Goal: Task Accomplishment & Management: Manage account settings

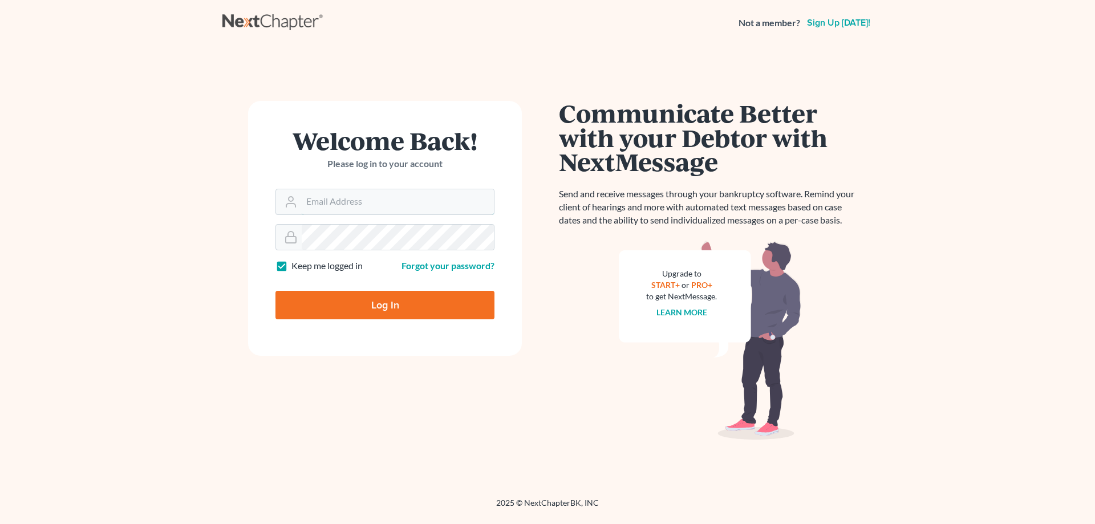
type input "philip@bblawoffice.net"
click at [383, 302] on input "Log In" at bounding box center [384, 305] width 219 height 29
type input "Thinking..."
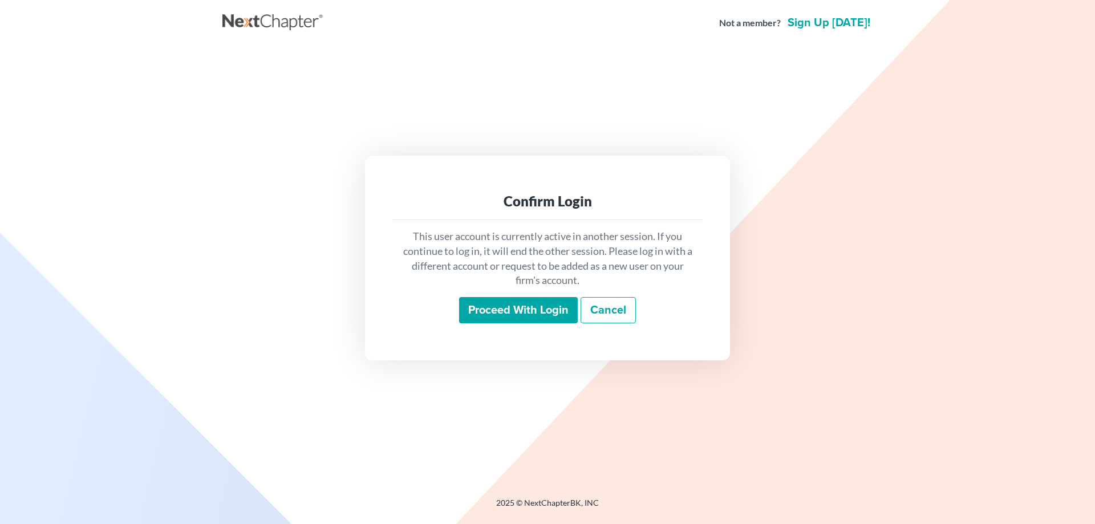
click at [497, 311] on input "Proceed with login" at bounding box center [518, 310] width 119 height 26
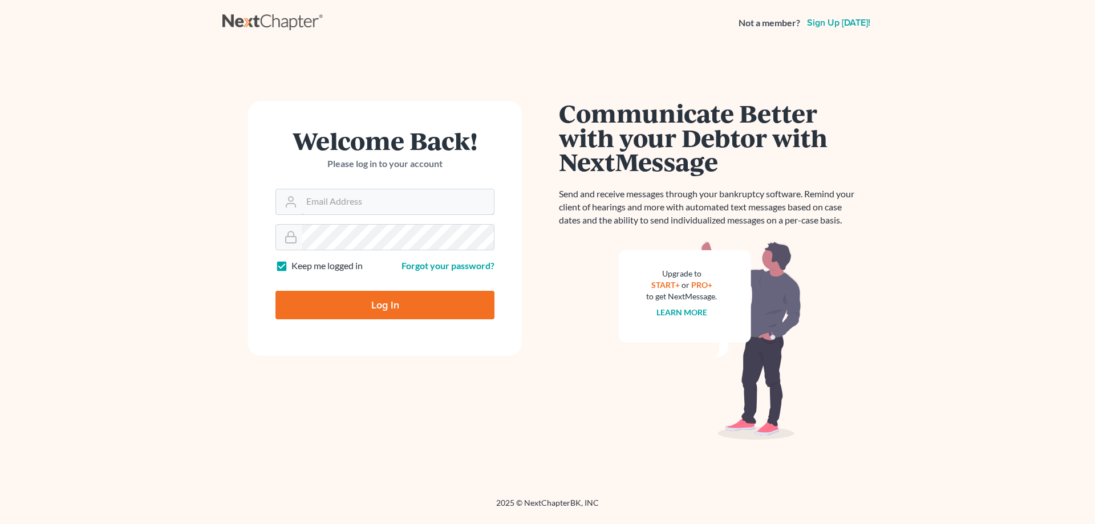
type input "[PERSON_NAME][EMAIL_ADDRESS][DOMAIN_NAME]"
click at [399, 302] on input "Log In" at bounding box center [384, 305] width 219 height 29
type input "Thinking..."
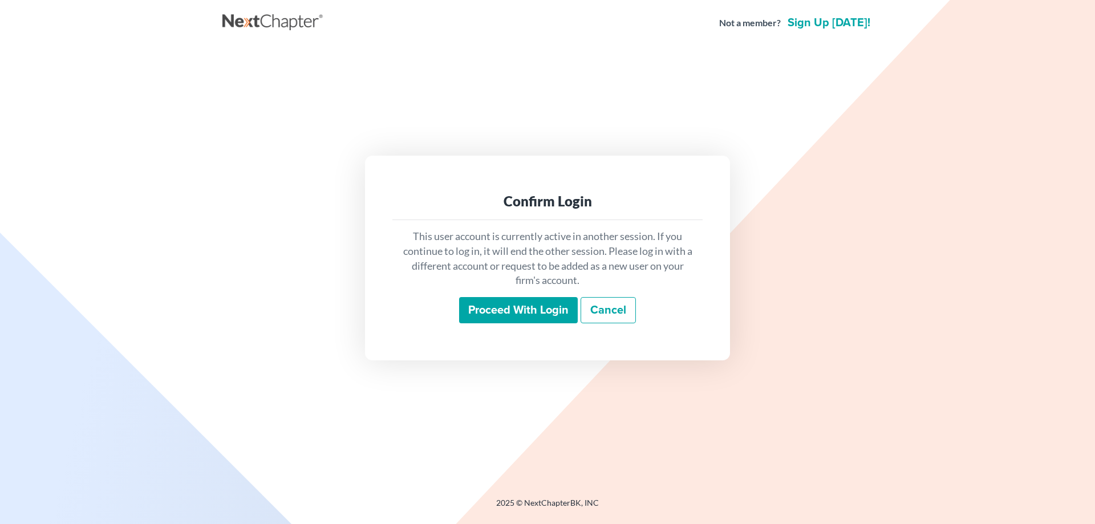
click at [542, 310] on input "Proceed with login" at bounding box center [518, 310] width 119 height 26
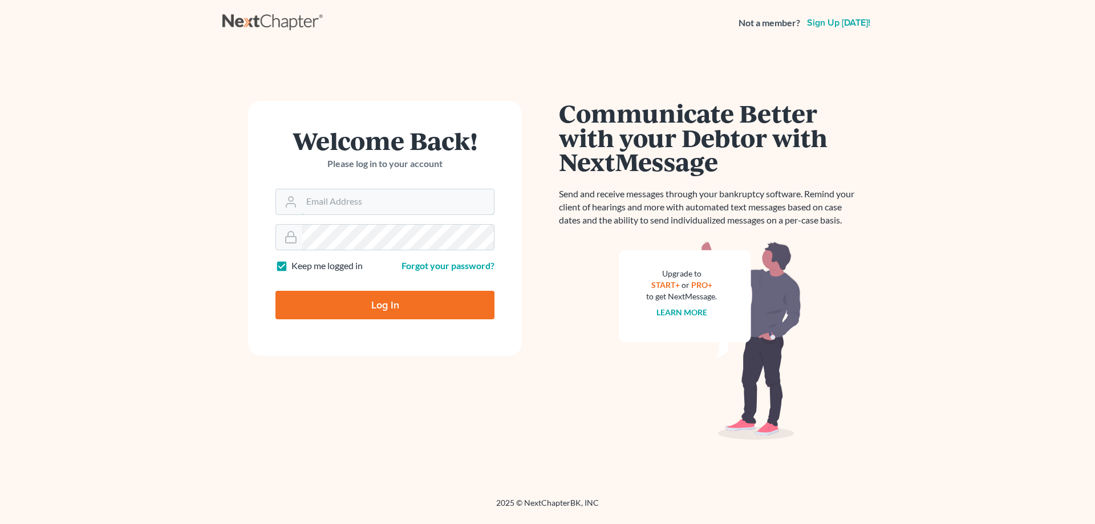
type input "[PERSON_NAME][EMAIL_ADDRESS][DOMAIN_NAME]"
click at [347, 302] on input "Log In" at bounding box center [384, 305] width 219 height 29
type input "Thinking..."
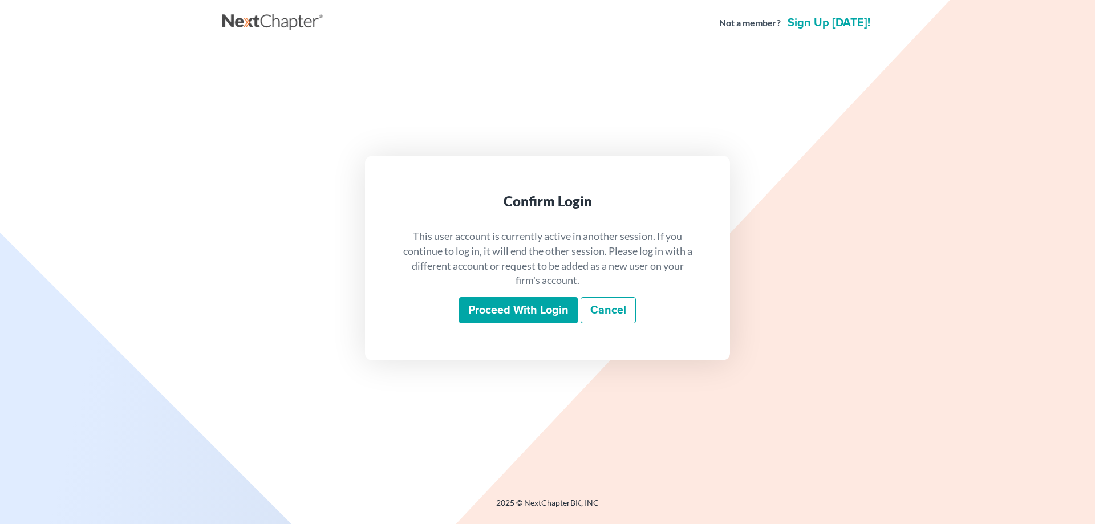
click at [526, 313] on input "Proceed with login" at bounding box center [518, 310] width 119 height 26
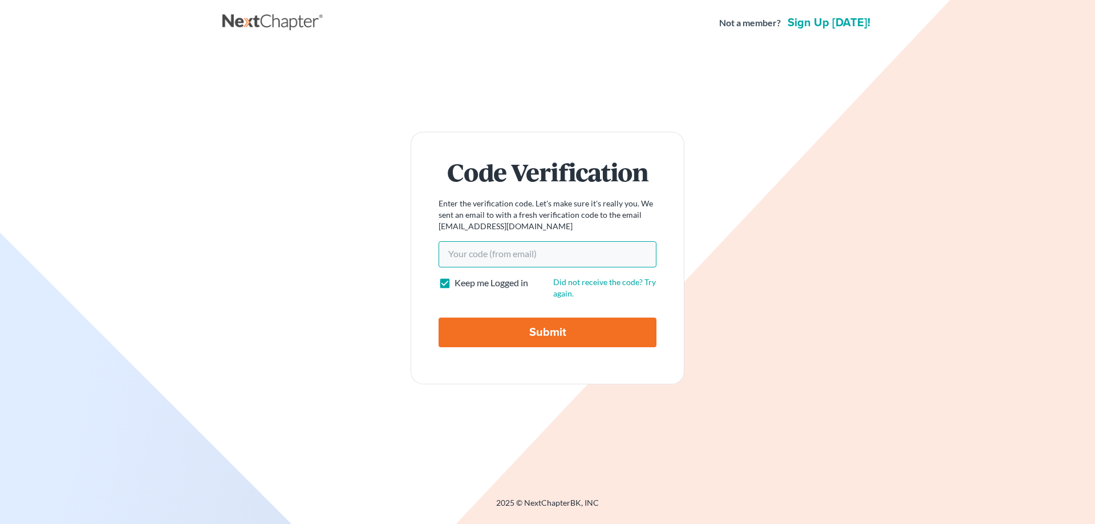
click at [466, 251] on input "Your code(from email)" at bounding box center [548, 254] width 218 height 26
paste input "8ce4b1"
type input "8ce4b1"
click at [518, 340] on input "Submit" at bounding box center [548, 333] width 218 height 30
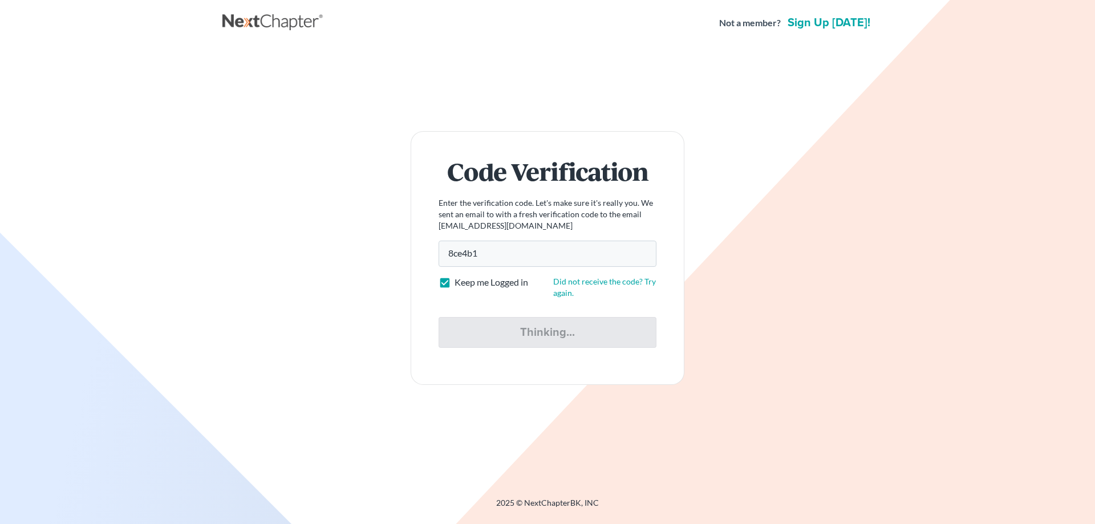
type input "Thinking..."
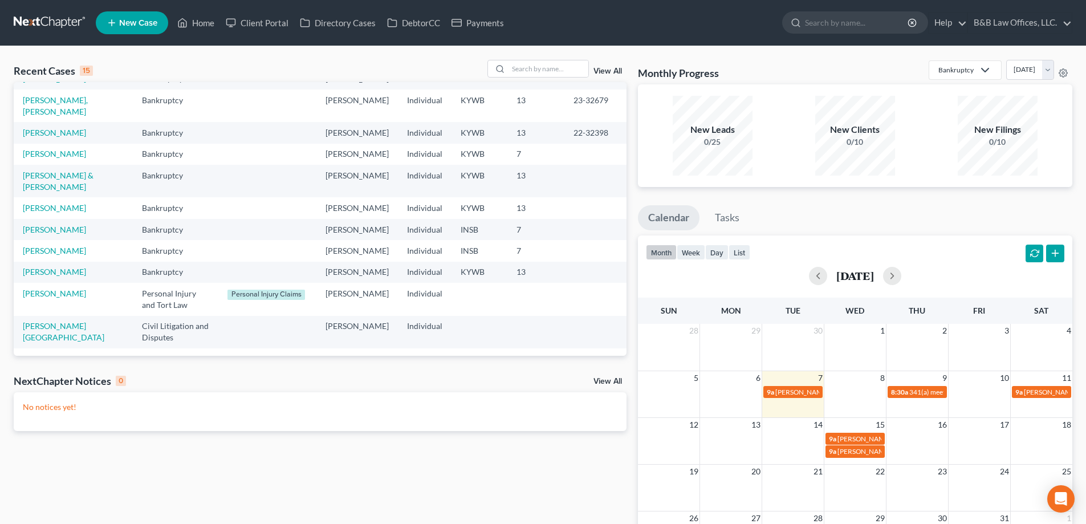
scroll to position [57, 0]
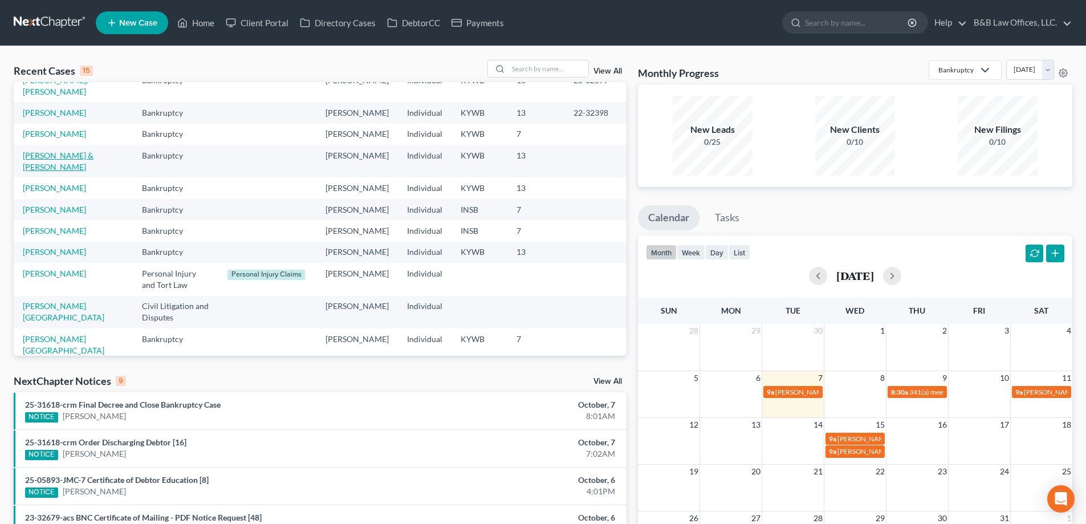
click at [83, 172] on link "Lynn, James & Nena" at bounding box center [58, 161] width 71 height 21
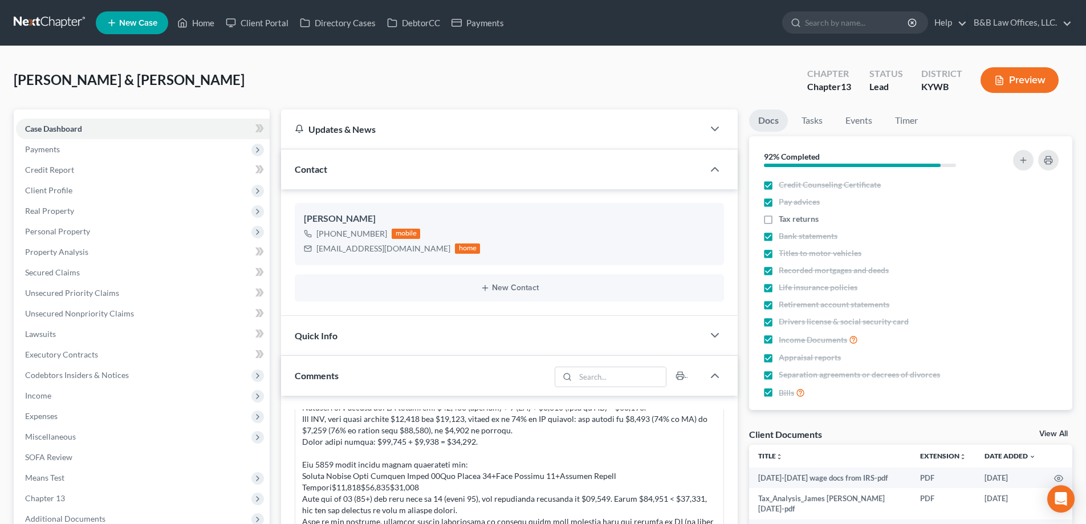
scroll to position [2466, 0]
click at [1055, 434] on link "View All" at bounding box center [1054, 434] width 29 height 8
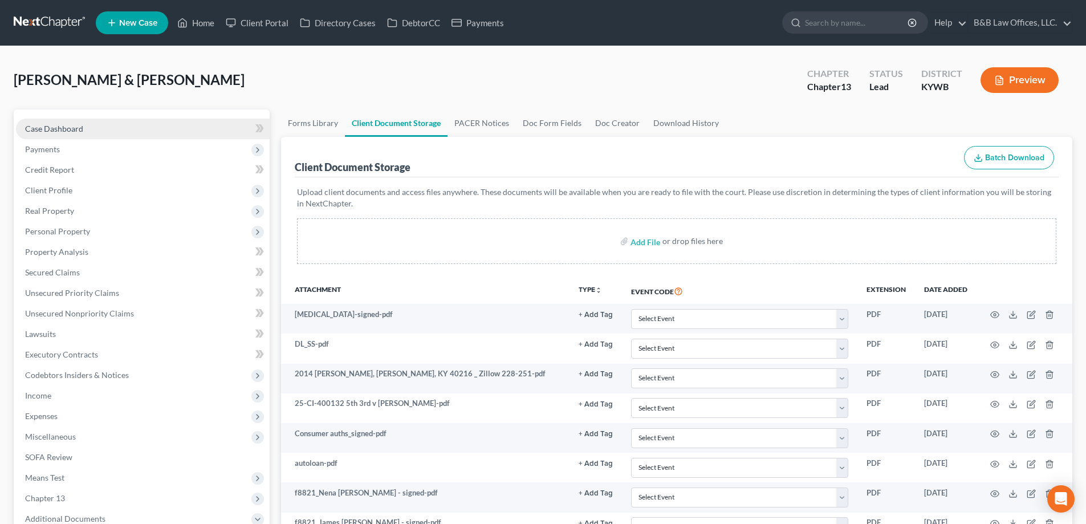
click at [102, 124] on link "Case Dashboard" at bounding box center [143, 129] width 254 height 21
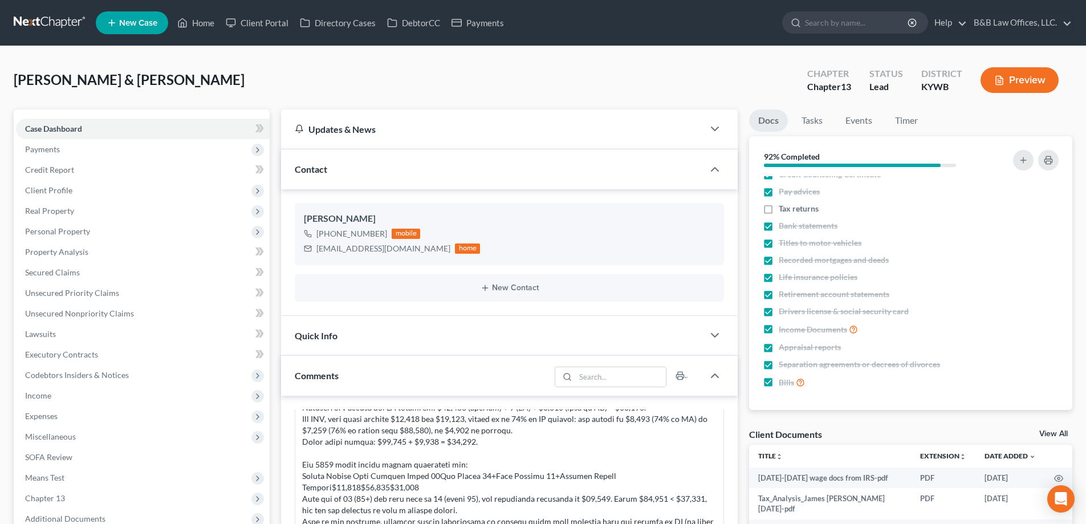
scroll to position [2466, 0]
click at [1052, 436] on link "View All" at bounding box center [1054, 434] width 29 height 8
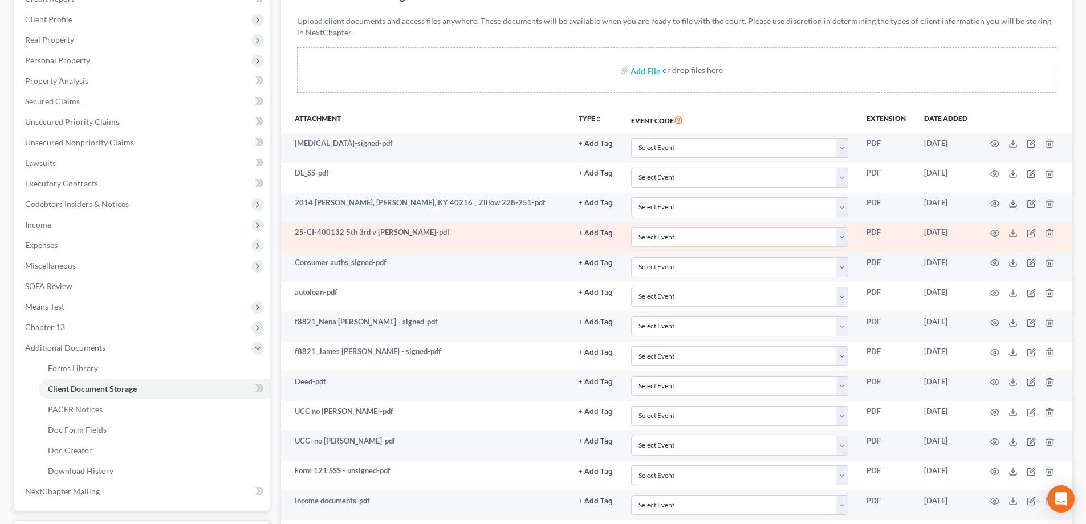
scroll to position [228, 0]
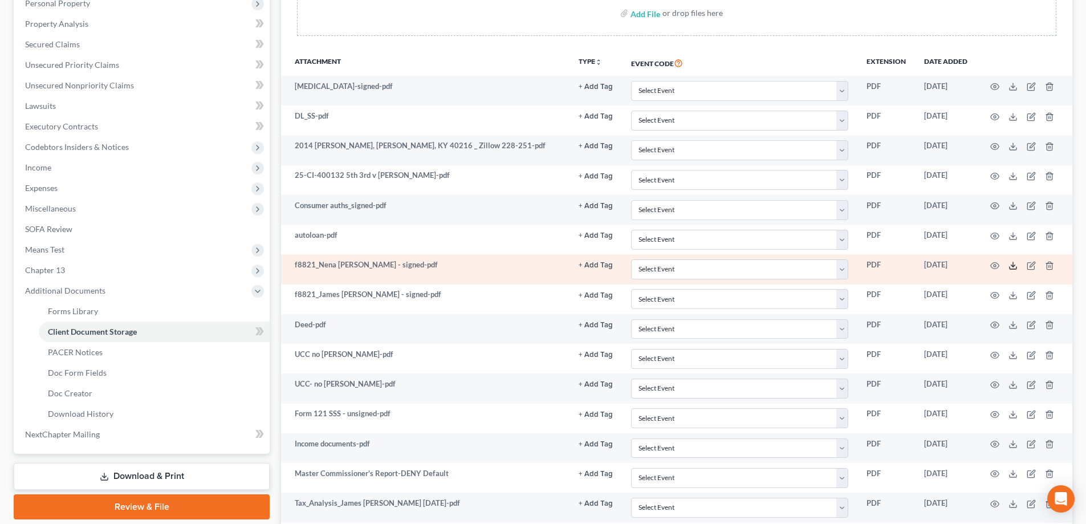
click at [1016, 267] on icon at bounding box center [1013, 265] width 9 height 9
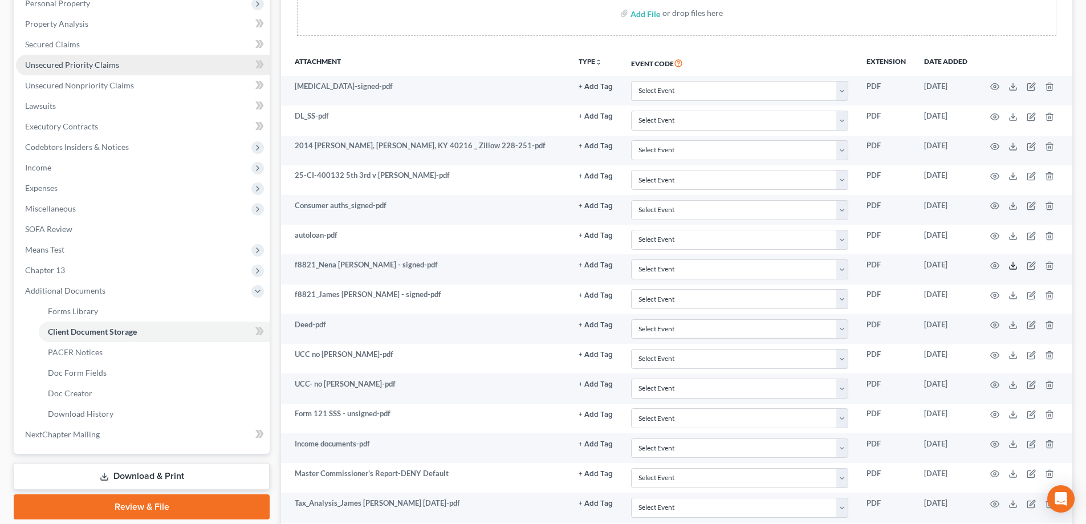
scroll to position [0, 0]
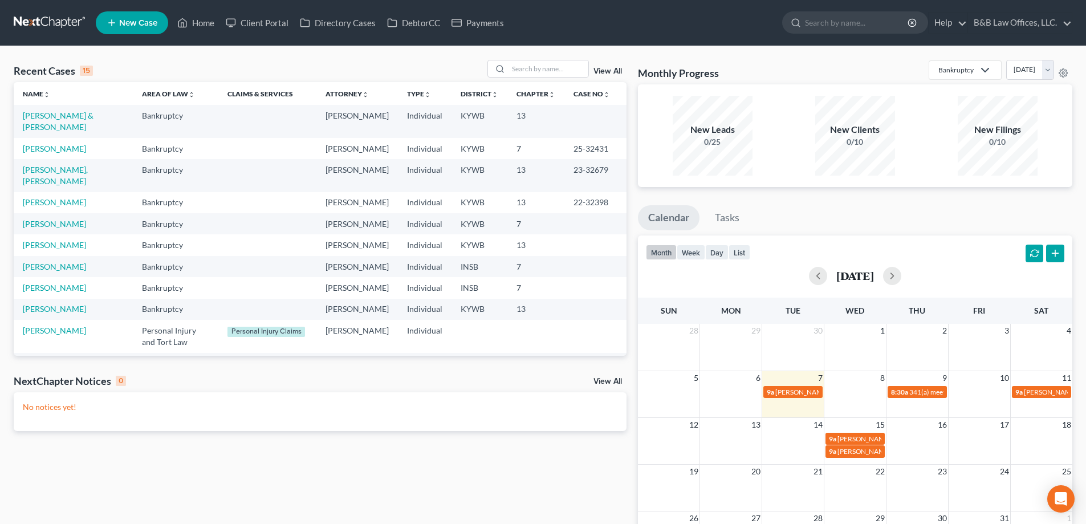
click at [606, 72] on link "View All" at bounding box center [608, 71] width 29 height 8
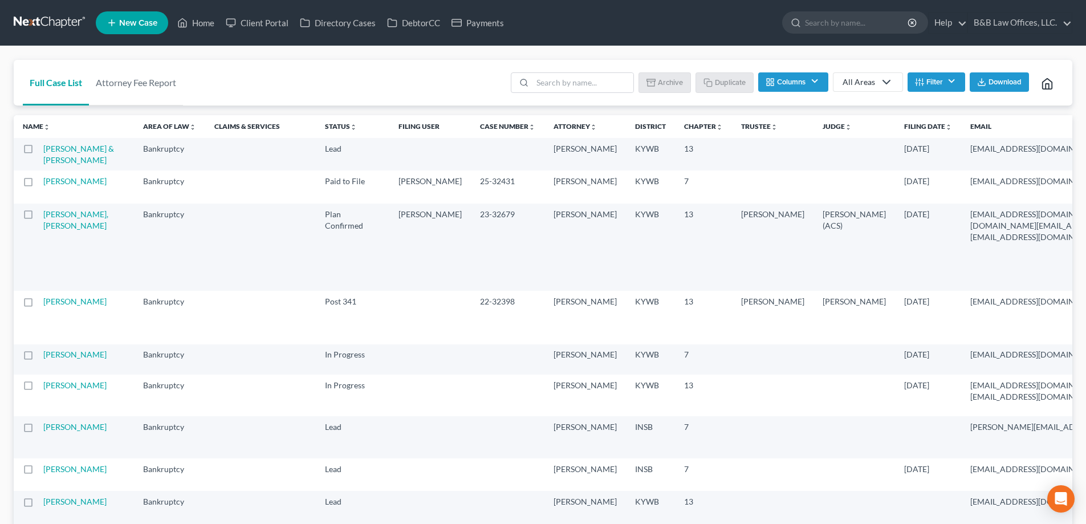
click at [949, 86] on button "Filter" at bounding box center [937, 81] width 58 height 19
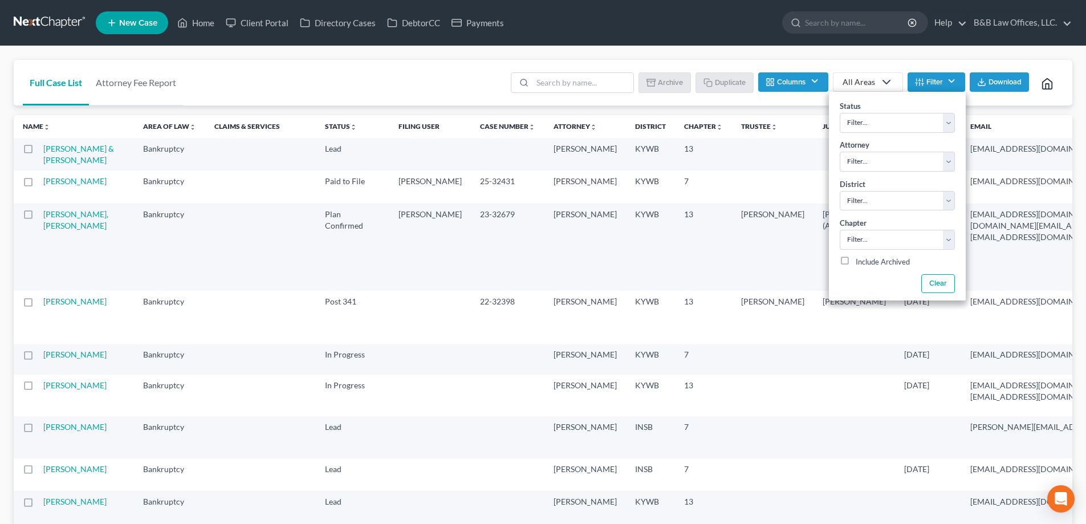
click at [934, 86] on button "Filter" at bounding box center [937, 81] width 58 height 19
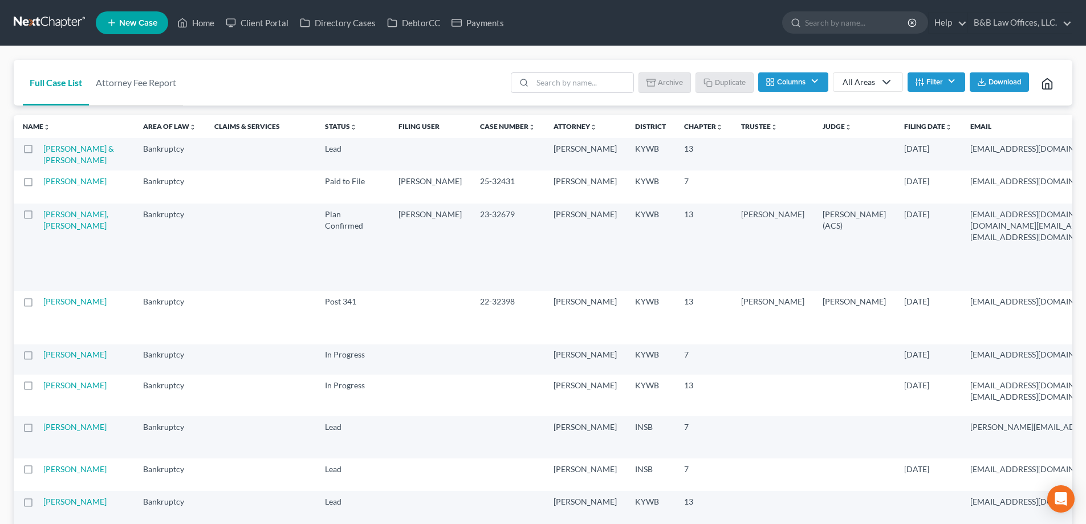
click at [935, 85] on button "Filter" at bounding box center [937, 81] width 58 height 19
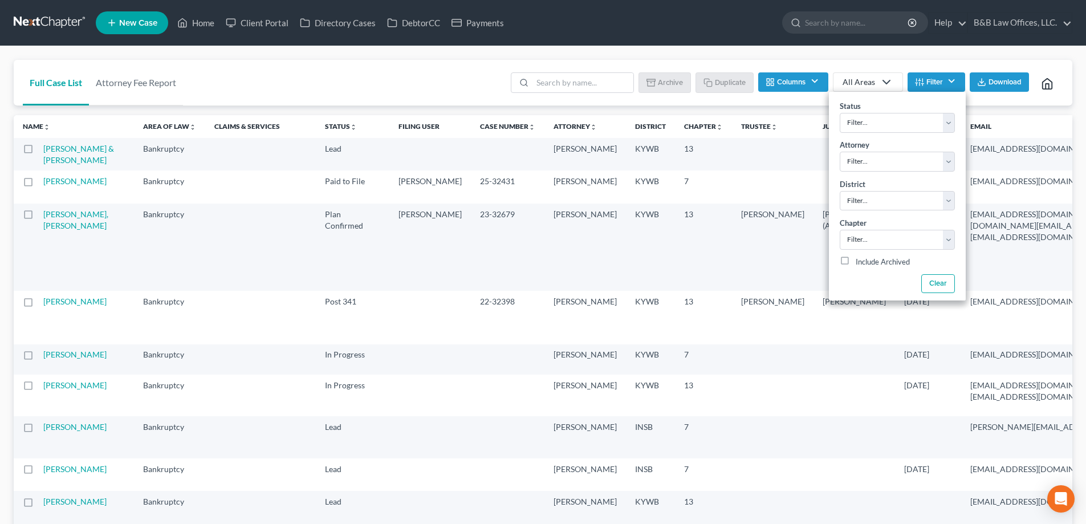
click at [935, 85] on button "Filter" at bounding box center [937, 81] width 58 height 19
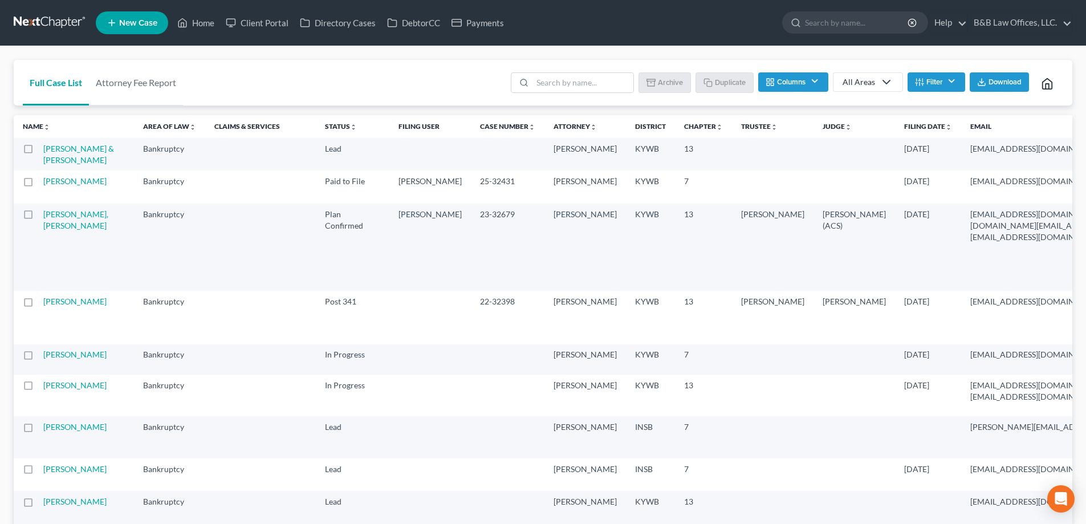
click at [290, 88] on div "Full Case List Attorney Fee Report Batch Download Archive Un-archive Duplicate …" at bounding box center [543, 83] width 1059 height 46
click at [817, 84] on button "Columns" at bounding box center [793, 81] width 70 height 19
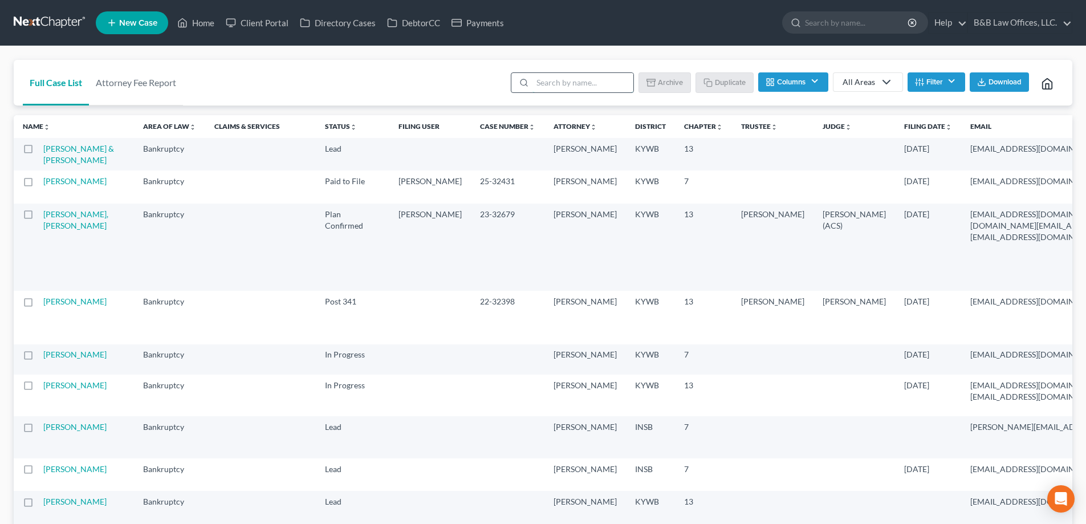
click at [555, 88] on input "search" at bounding box center [583, 82] width 101 height 19
type input "cob"
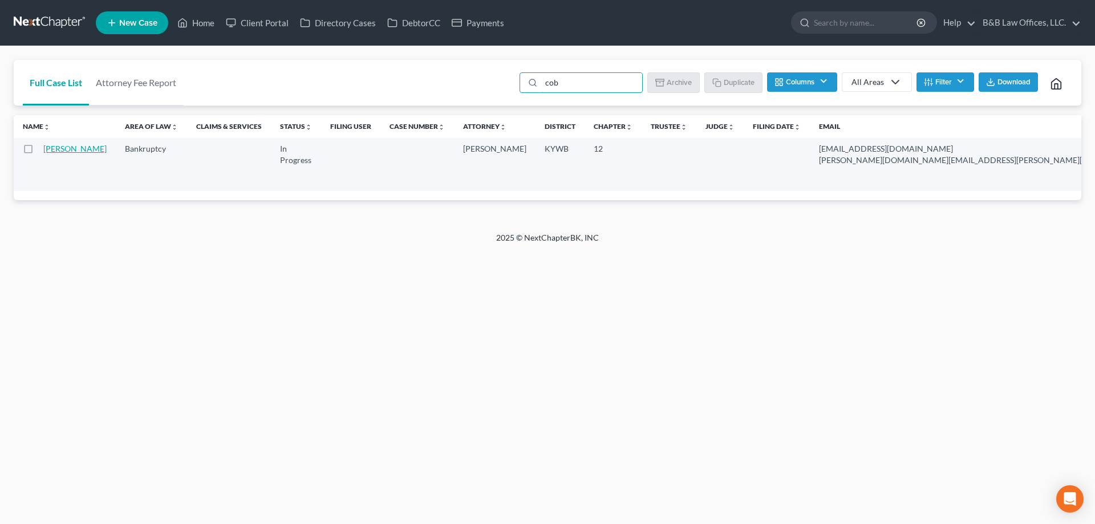
click at [63, 153] on link "Coble, Johanna" at bounding box center [74, 149] width 63 height 10
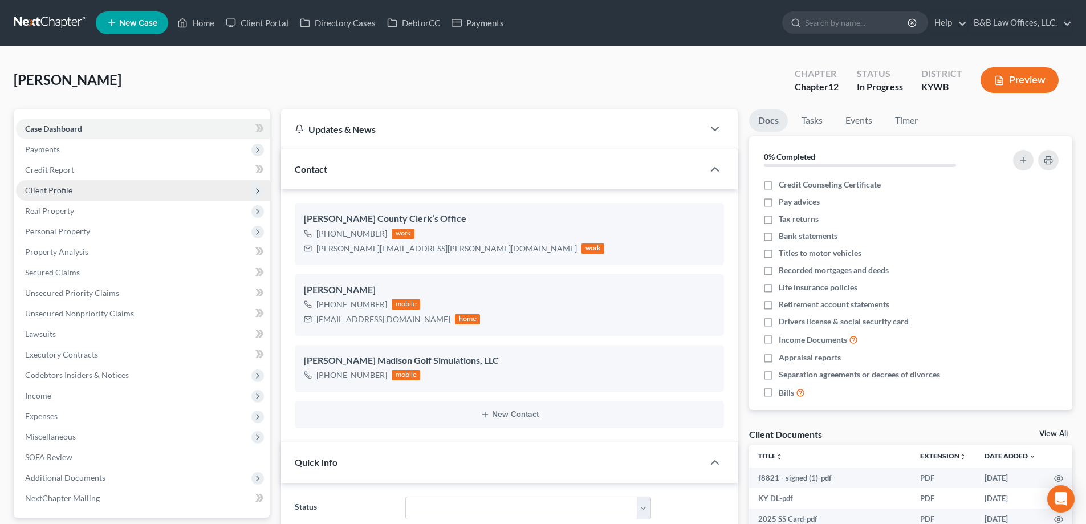
scroll to position [6040, 0]
click at [58, 190] on span "Client Profile" at bounding box center [48, 190] width 47 height 10
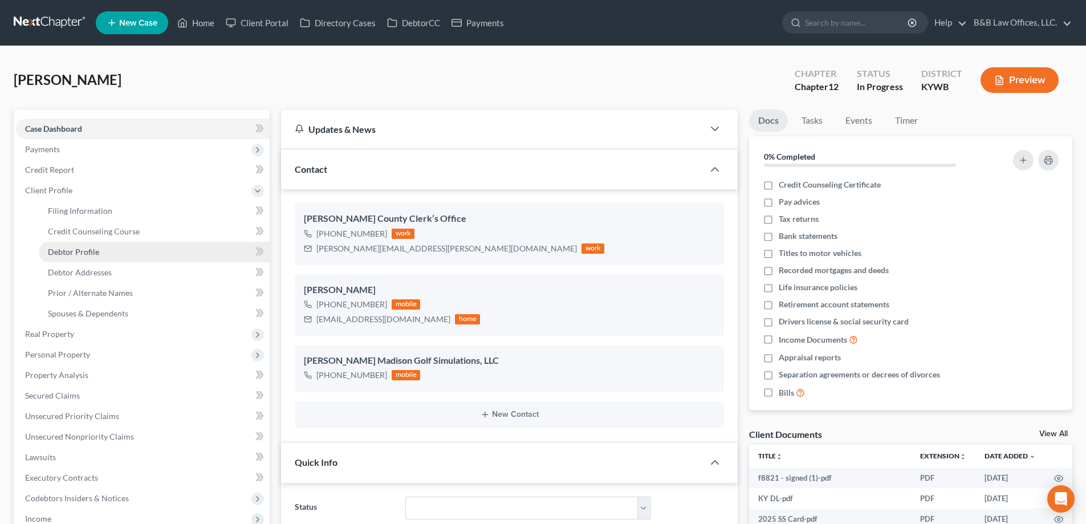
click at [88, 259] on link "Debtor Profile" at bounding box center [154, 252] width 231 height 21
select select "0"
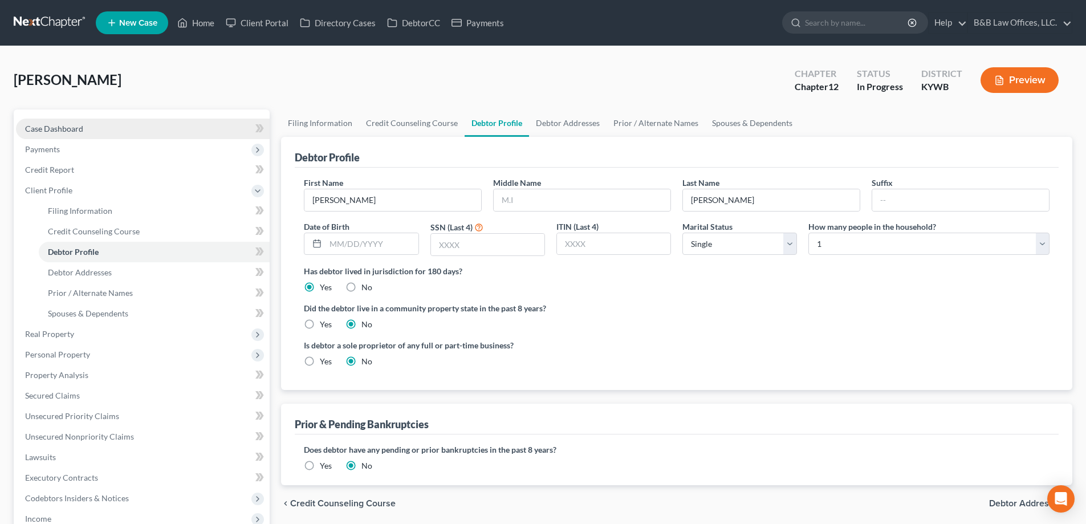
click at [40, 125] on span "Case Dashboard" at bounding box center [54, 129] width 58 height 10
select select "9"
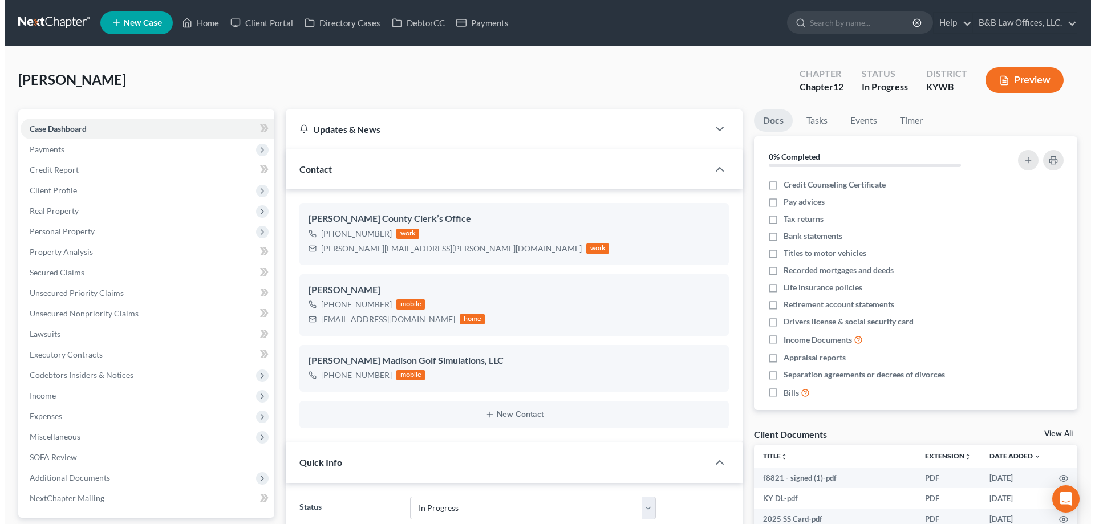
scroll to position [6040, 0]
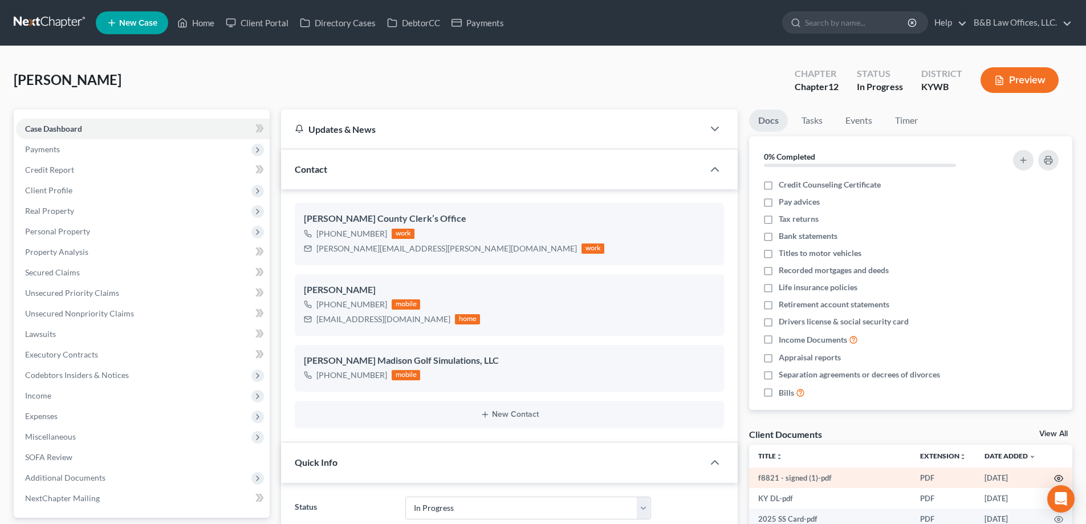
click at [1058, 476] on icon "button" at bounding box center [1059, 479] width 9 height 6
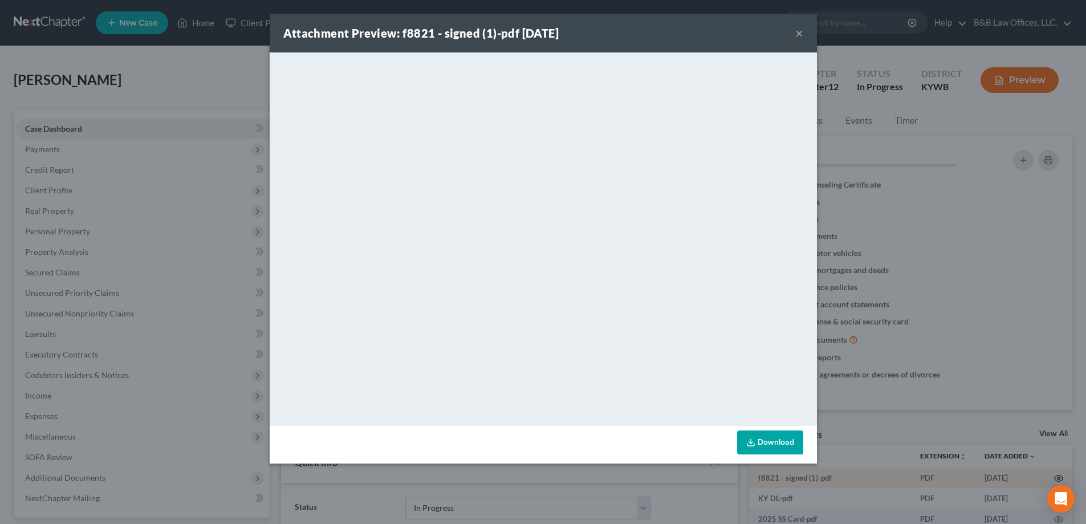
scroll to position [6028, 0]
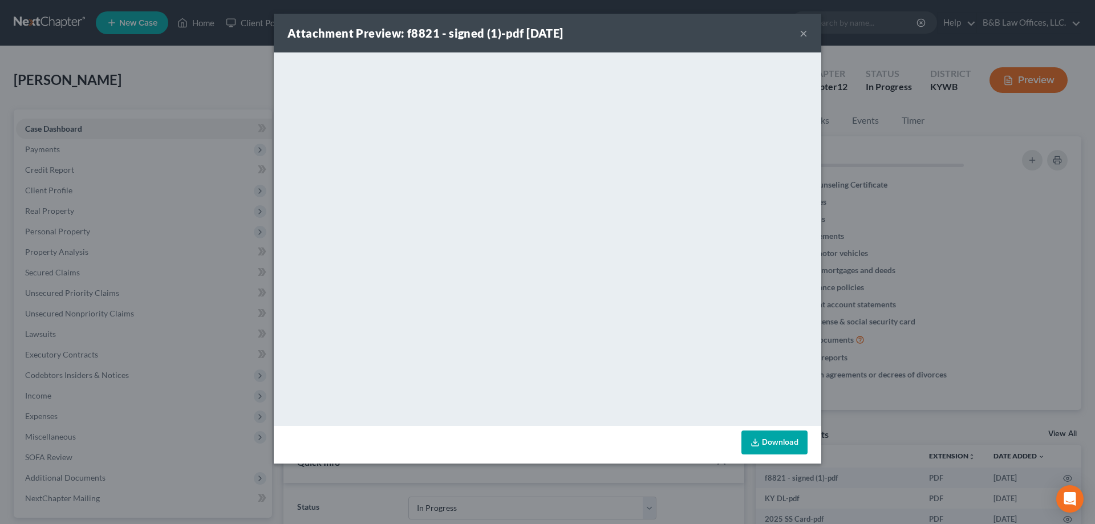
click at [804, 36] on button "×" at bounding box center [804, 33] width 8 height 14
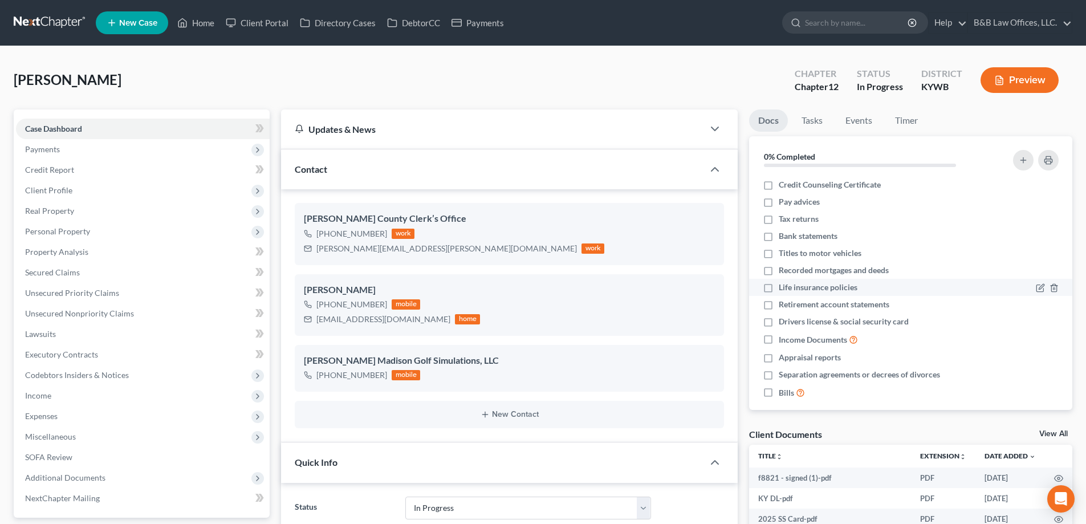
scroll to position [6040, 0]
click at [1054, 434] on link "View All" at bounding box center [1054, 434] width 29 height 8
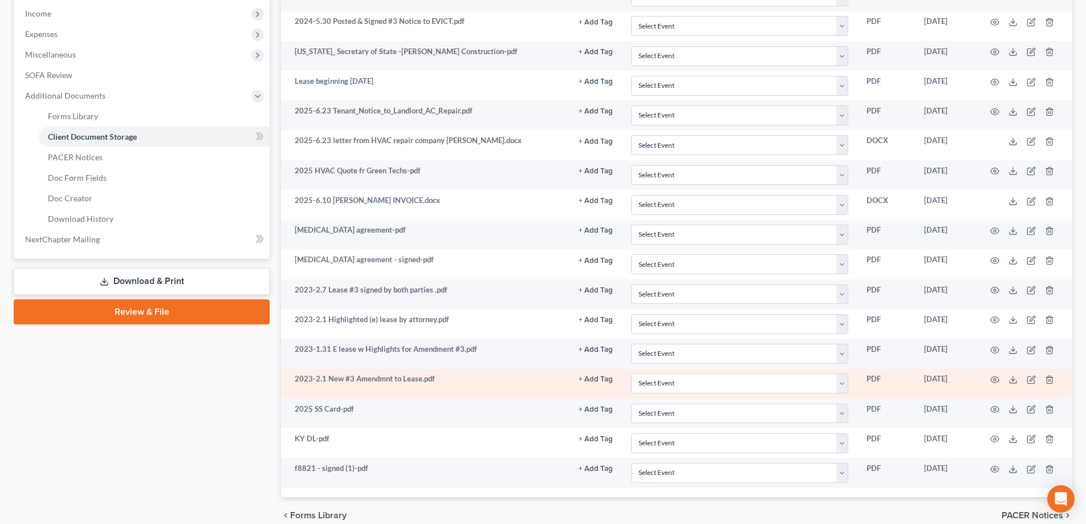
scroll to position [435, 0]
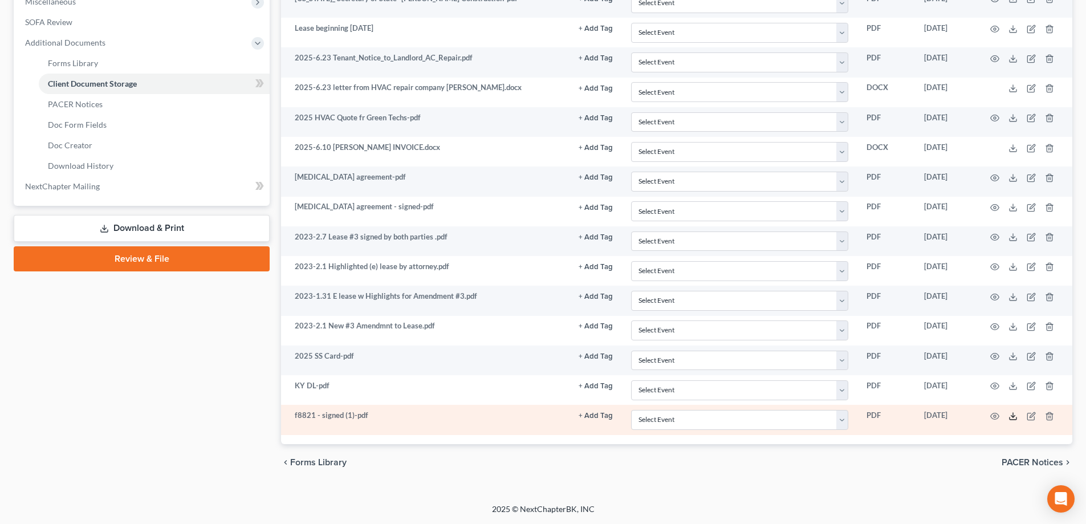
click at [1017, 417] on icon at bounding box center [1013, 418] width 7 height 2
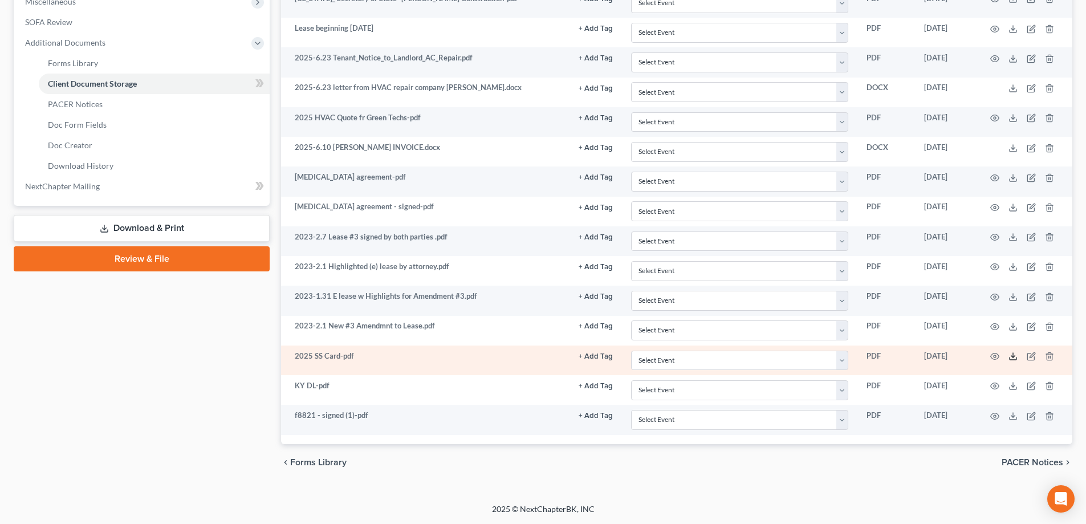
click at [1015, 359] on icon at bounding box center [1013, 356] width 9 height 9
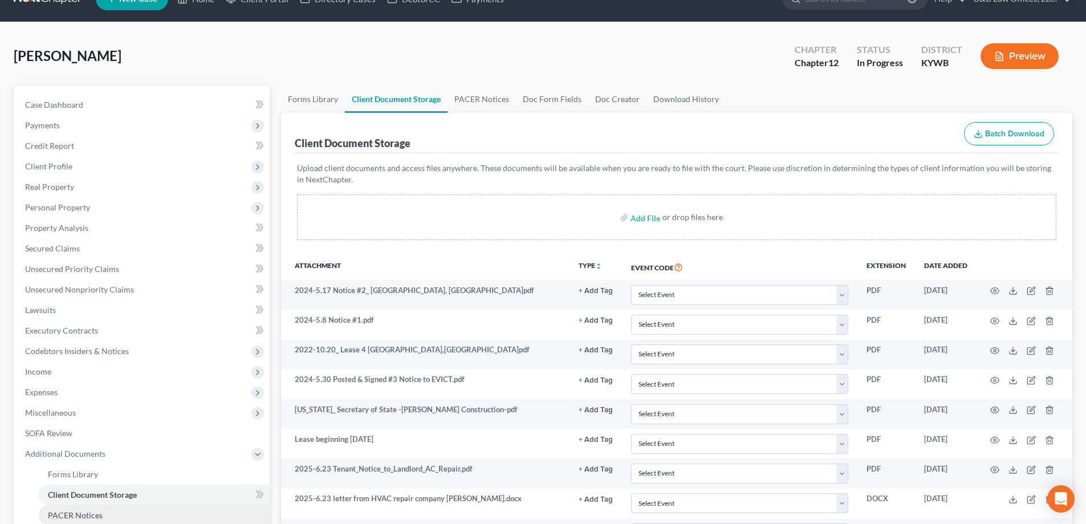
scroll to position [0, 0]
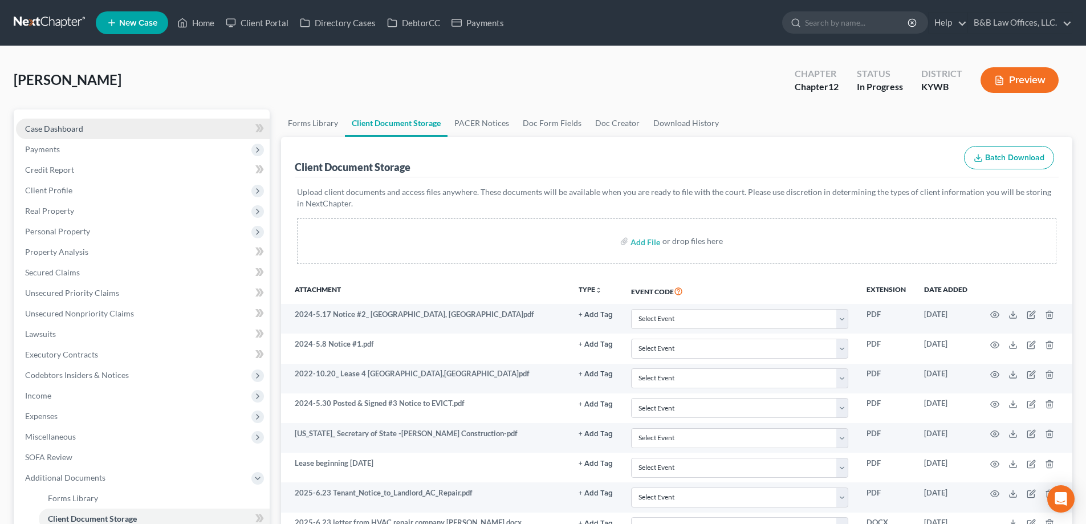
click at [98, 129] on link "Case Dashboard" at bounding box center [143, 129] width 254 height 21
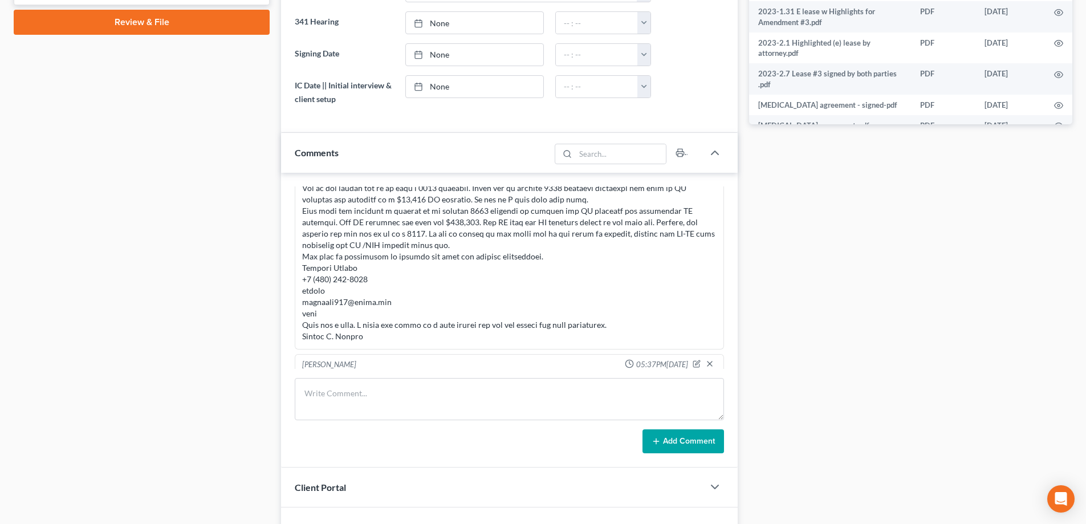
scroll to position [627, 0]
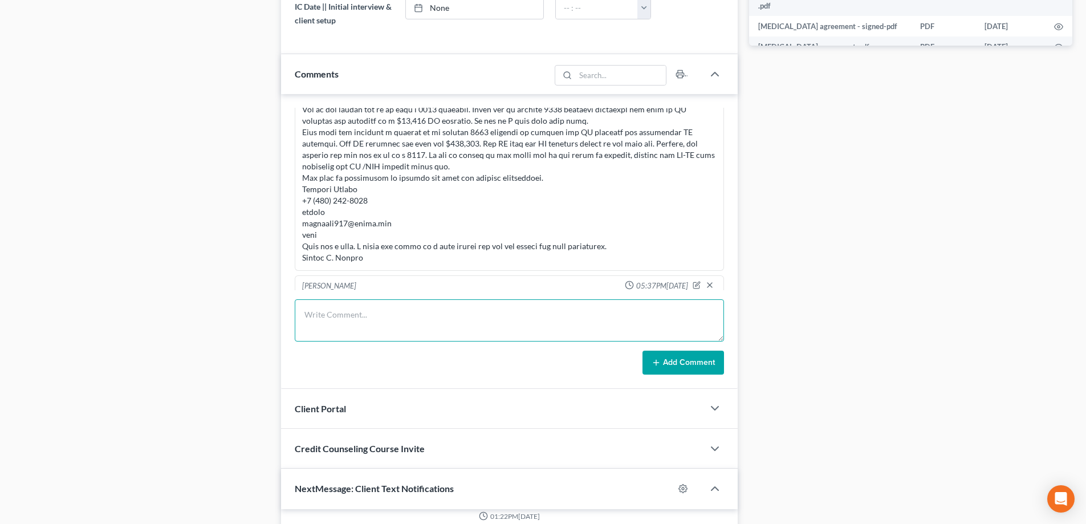
click at [363, 313] on textarea at bounding box center [509, 320] width 429 height 42
click at [419, 315] on textarea "8821 previously e-submitted" at bounding box center [509, 320] width 429 height 42
type textarea "8821 previously e-submitted had 0368 listed as 0386. Made correction and re sub…"
click at [689, 368] on button "Add Comment" at bounding box center [684, 363] width 82 height 24
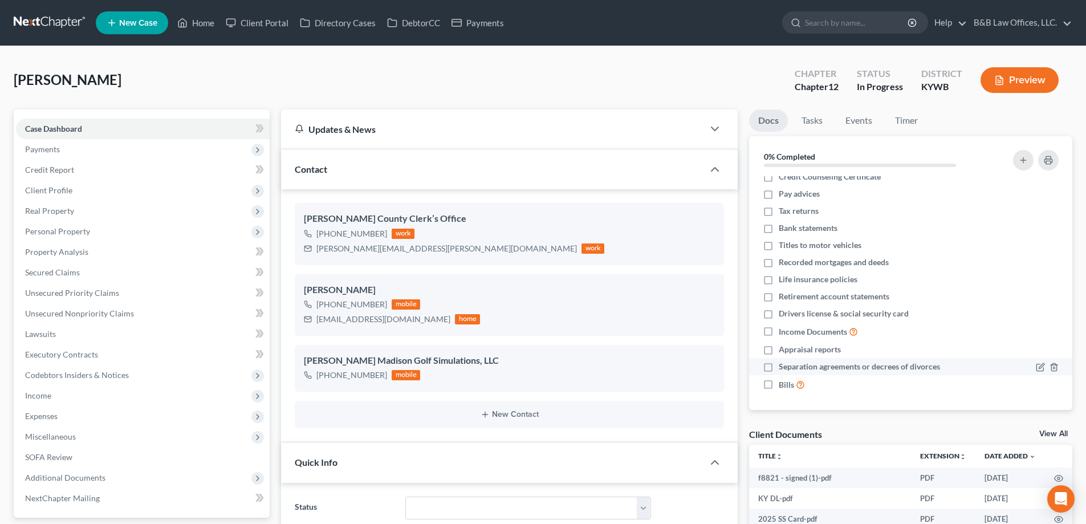
scroll to position [10, 0]
click at [1049, 434] on link "View All" at bounding box center [1054, 434] width 29 height 8
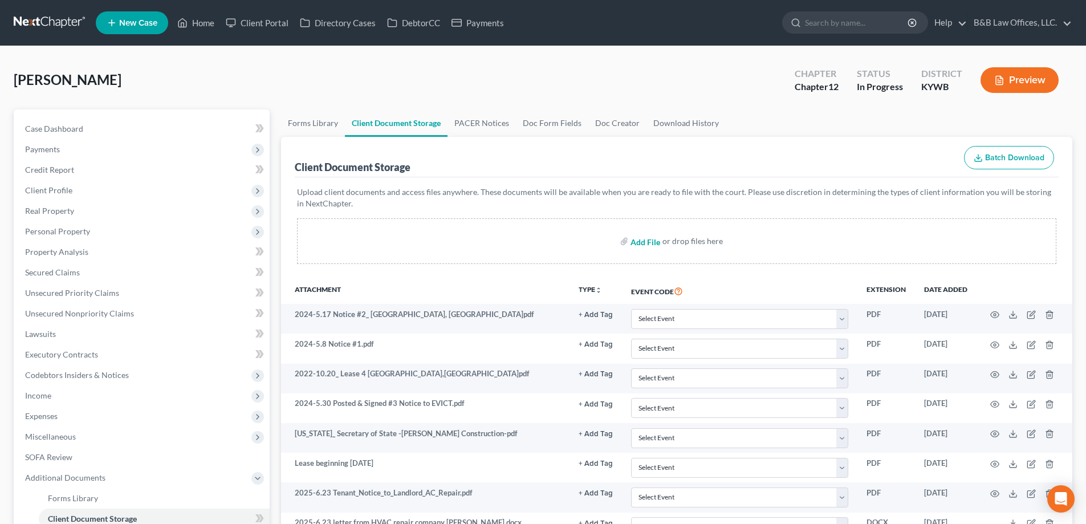
click at [646, 243] on input "file" at bounding box center [644, 241] width 27 height 21
type input "C:\fakepath\JCobble 8821-signed.pdf"
click at [53, 129] on span "Case Dashboard" at bounding box center [54, 129] width 58 height 10
select select "9"
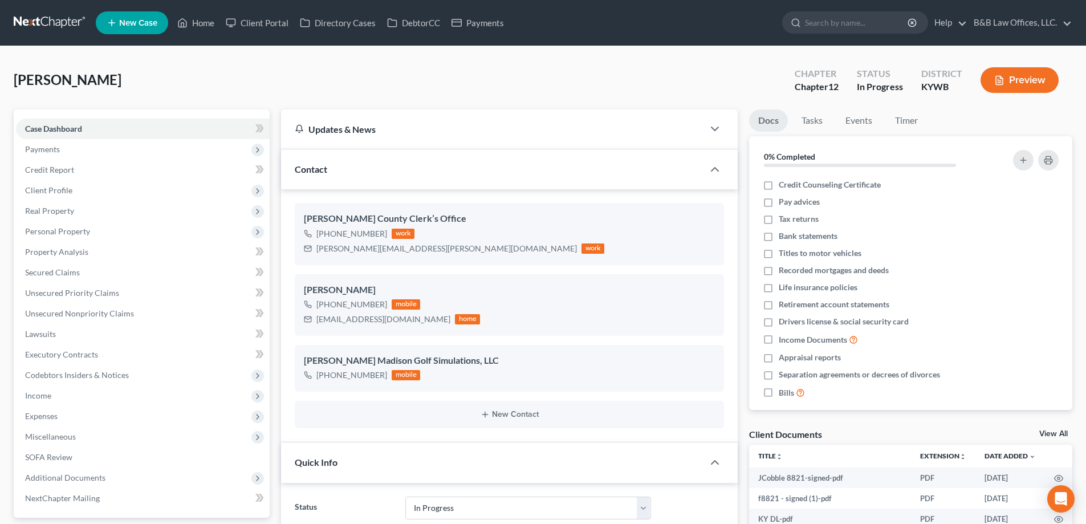
scroll to position [6040, 0]
click at [199, 26] on link "Home" at bounding box center [196, 23] width 48 height 21
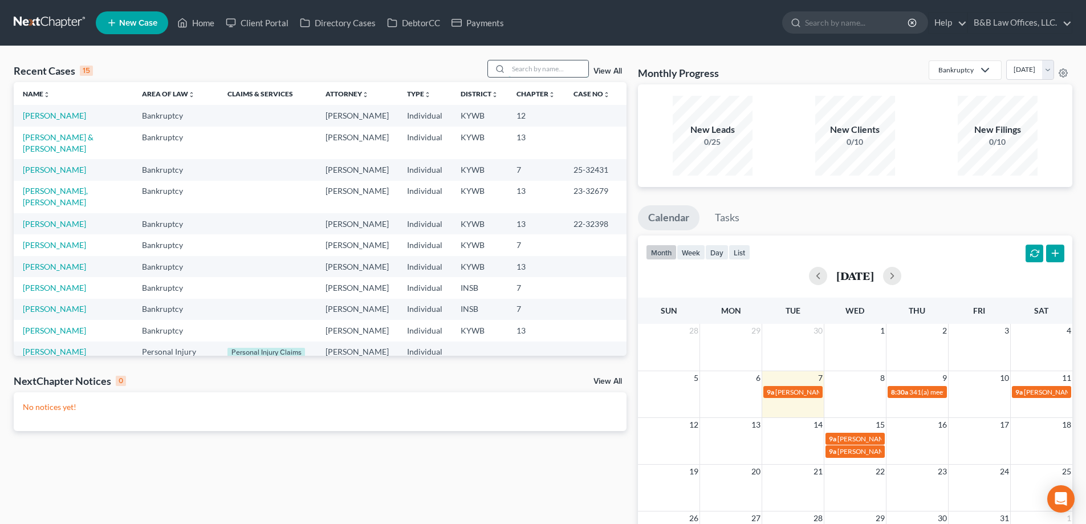
click at [538, 75] on input "search" at bounding box center [549, 68] width 80 height 17
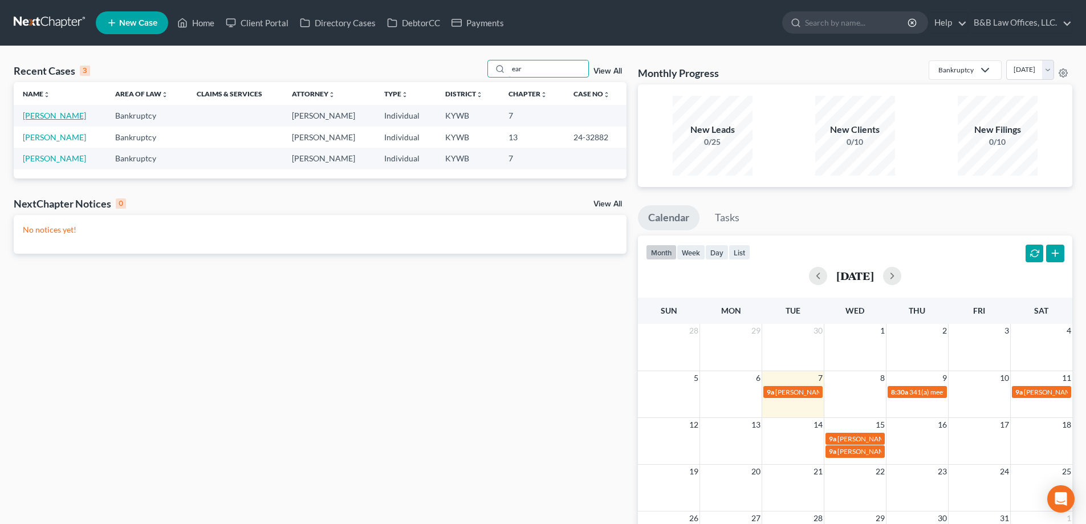
type input "ear"
click at [57, 118] on link "[PERSON_NAME]" at bounding box center [54, 116] width 63 height 10
select select "2"
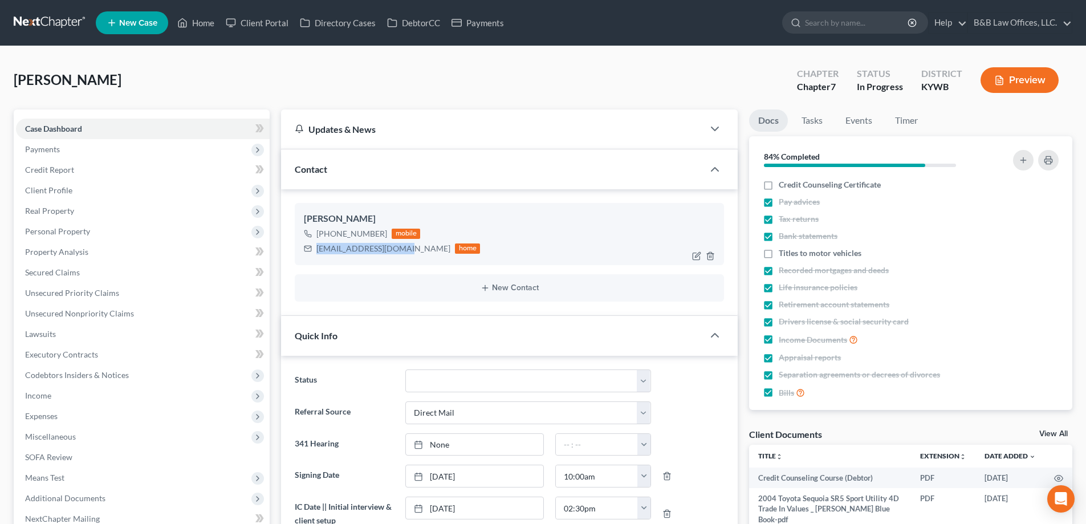
drag, startPoint x: 317, startPoint y: 253, endPoint x: 401, endPoint y: 255, distance: 84.4
click at [401, 255] on div "nearley93@outlook.com home" at bounding box center [392, 248] width 176 height 15
copy div "nearley93@outlook.com"
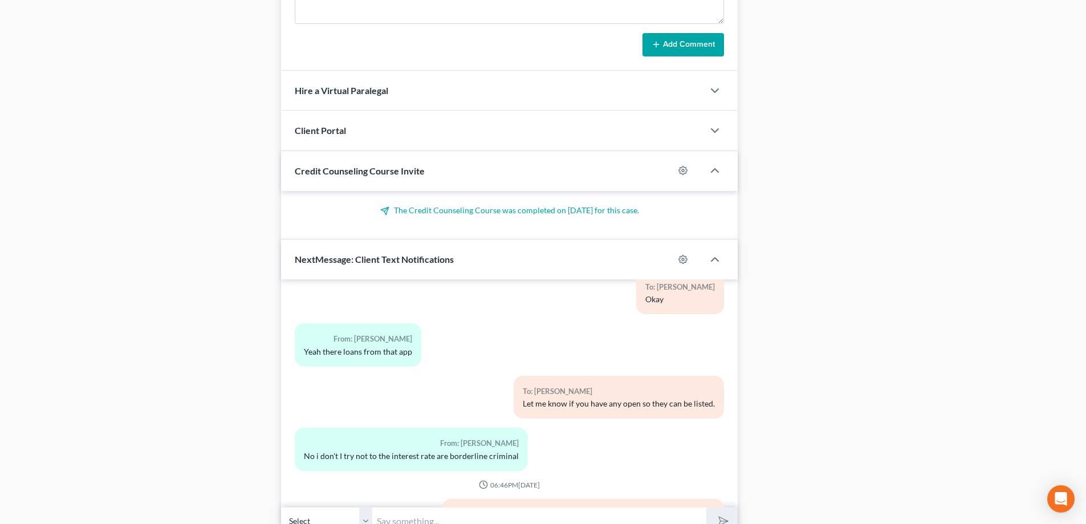
scroll to position [741, 0]
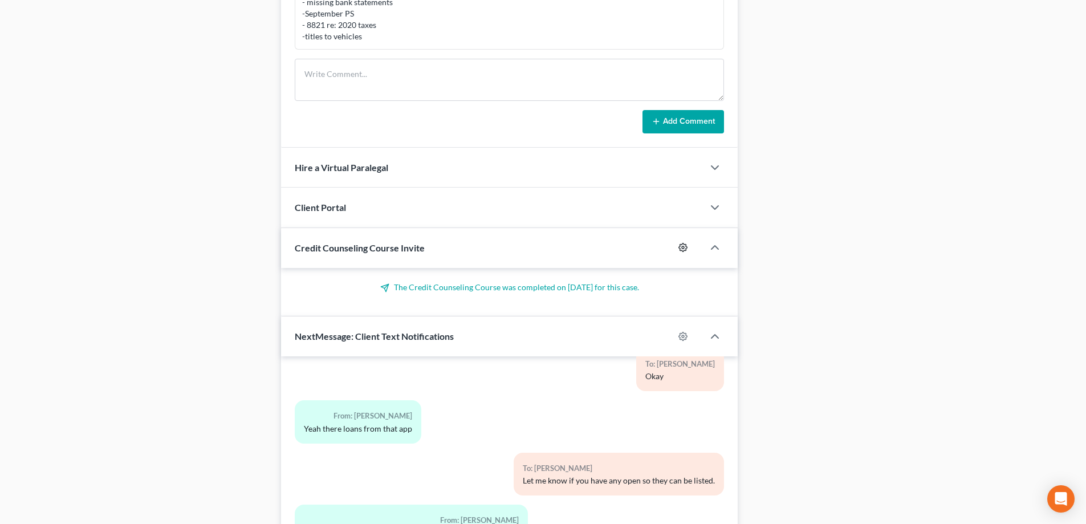
drag, startPoint x: 680, startPoint y: 255, endPoint x: 685, endPoint y: 250, distance: 7.3
click at [680, 254] on div at bounding box center [689, 247] width 30 height 18
click at [685, 250] on icon "button" at bounding box center [683, 248] width 9 height 9
select select "0"
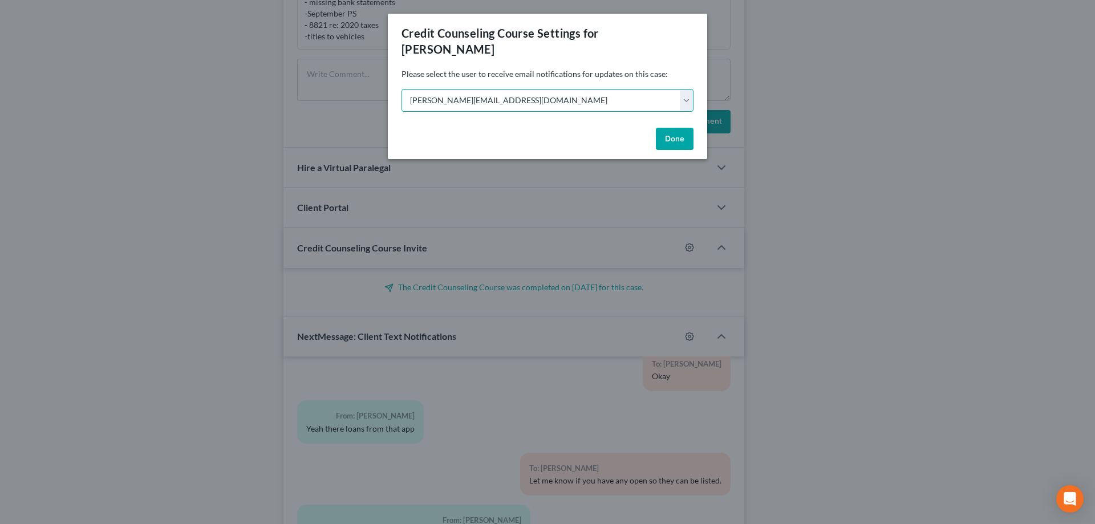
click at [692, 91] on select "Select philip@bblawoffice.net karen@bblawoffice.net" at bounding box center [547, 100] width 292 height 23
click at [870, 179] on div "Credit Counseling Course Settings for Earley, Nicholas Please select the user t…" at bounding box center [547, 262] width 1095 height 524
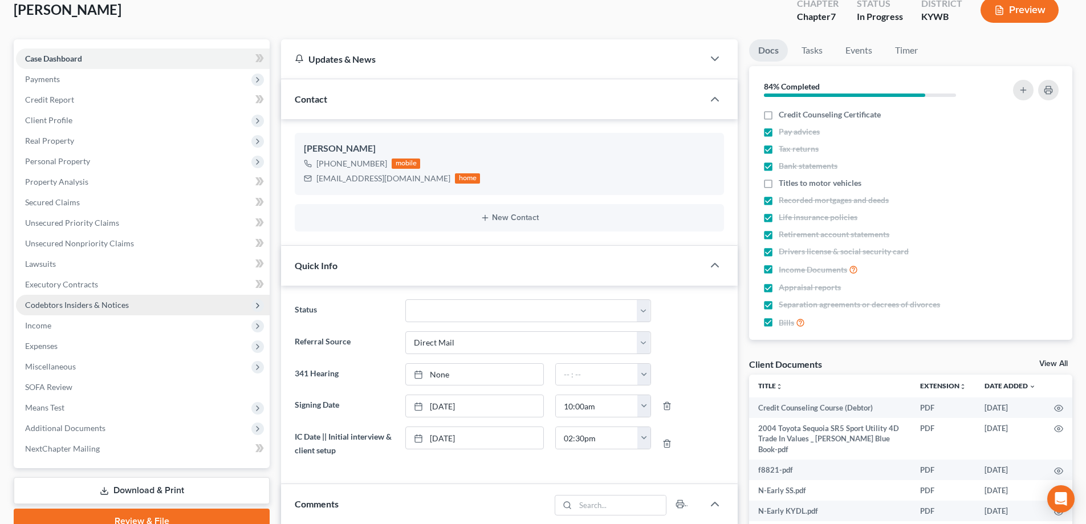
scroll to position [0, 0]
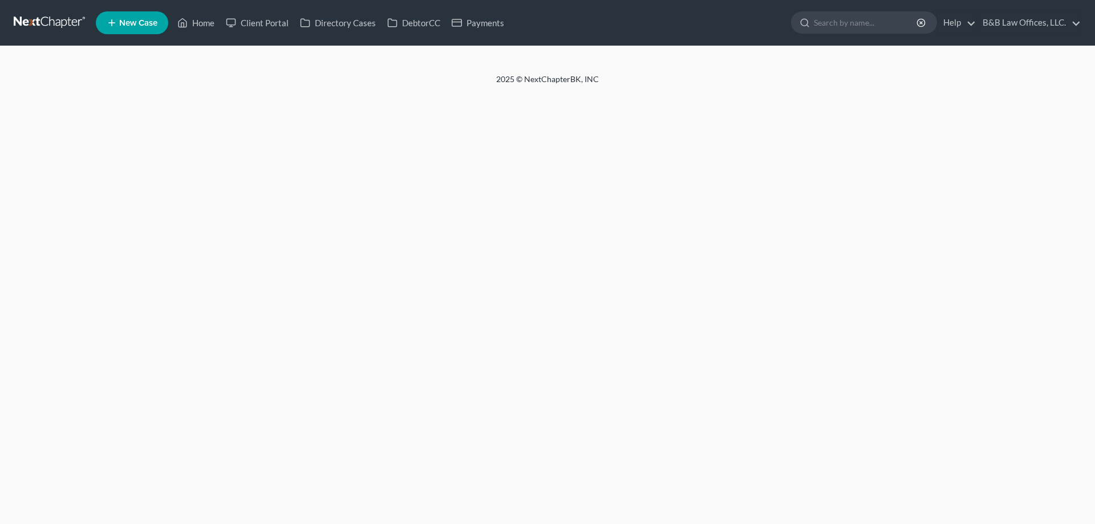
select select "2"
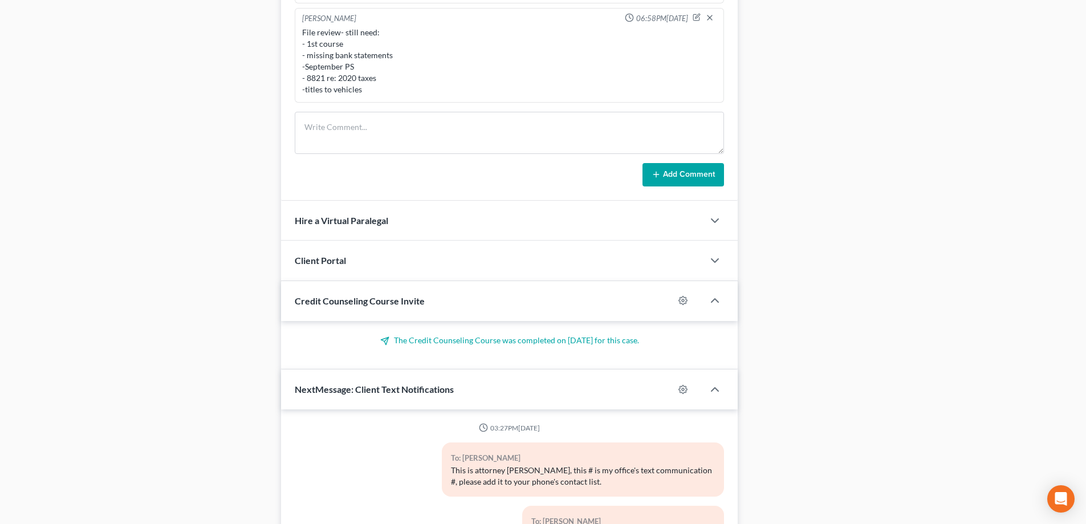
scroll to position [3937, 0]
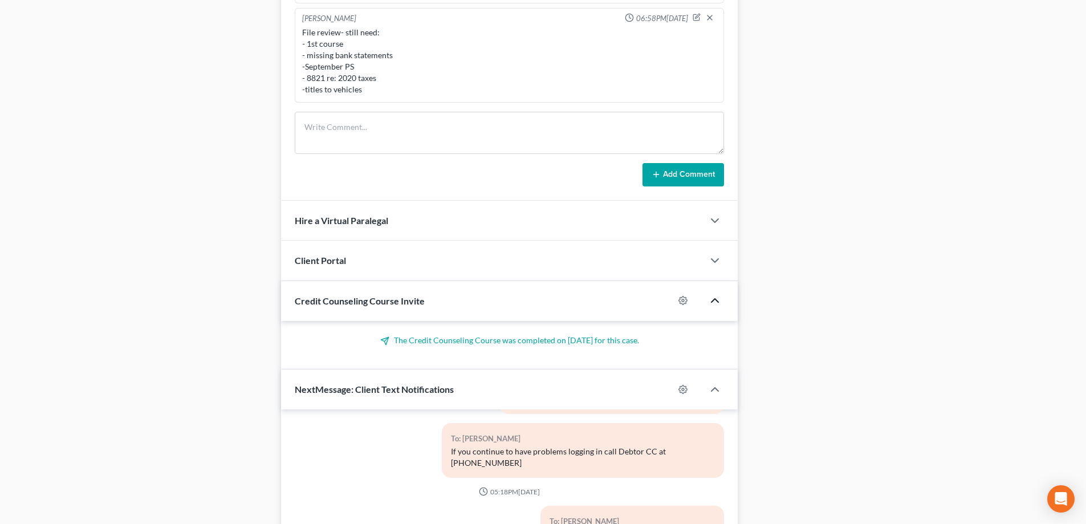
click at [718, 305] on icon "button" at bounding box center [715, 301] width 14 height 14
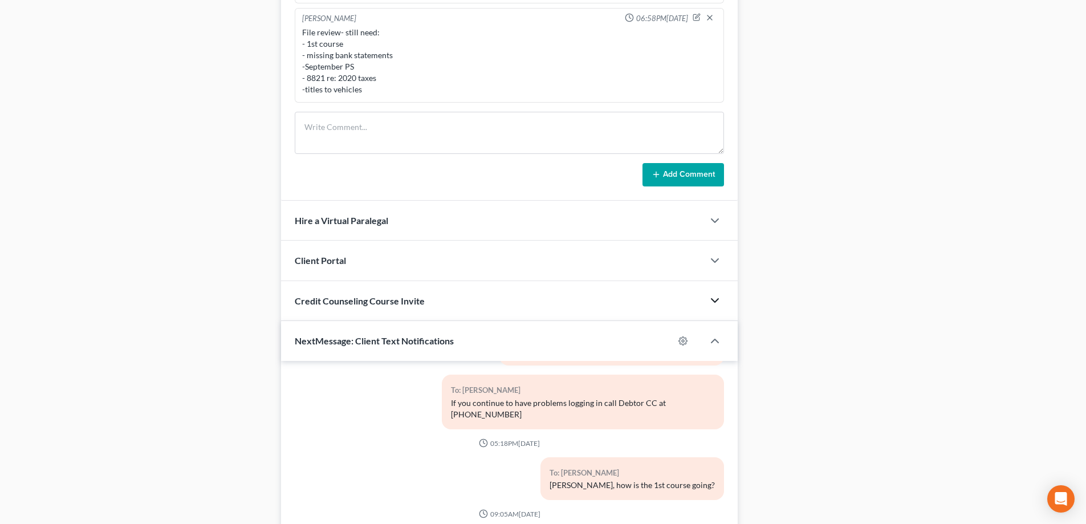
click at [417, 298] on span "Credit Counseling Course Invite" at bounding box center [360, 300] width 130 height 11
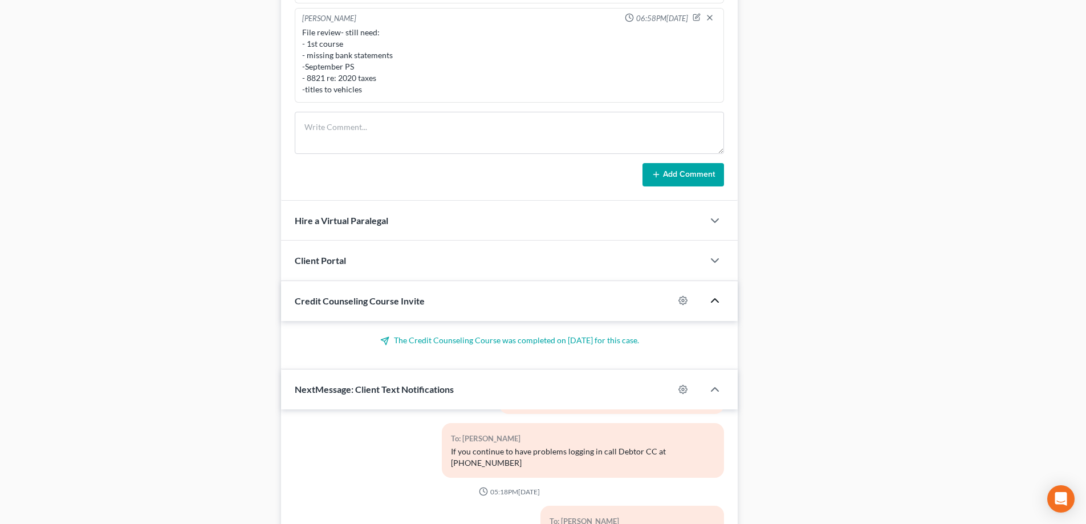
click at [380, 342] on icon at bounding box center [384, 340] width 9 height 9
click at [407, 340] on p "The Credit Counseling Course was completed on 10/03/2025 for this case." at bounding box center [509, 340] width 429 height 11
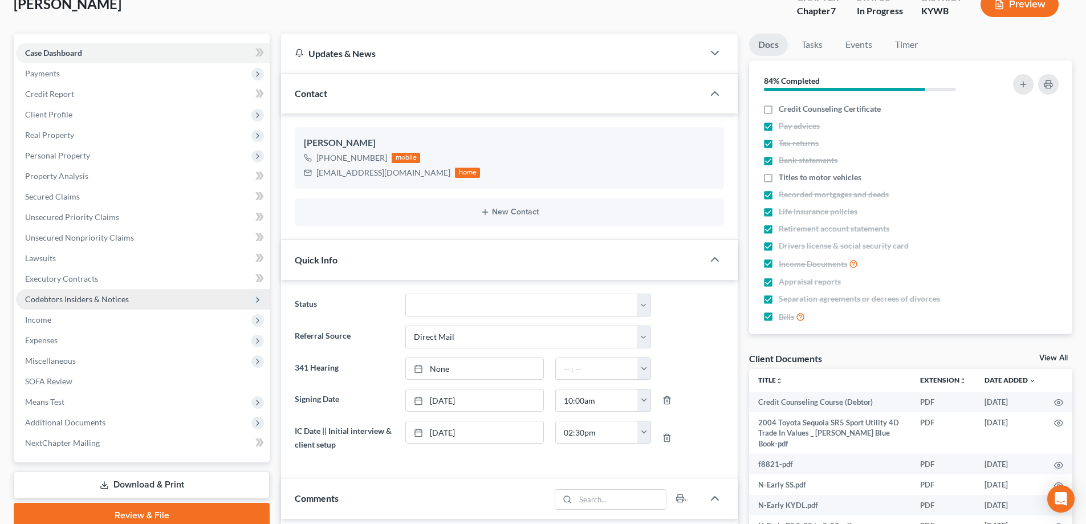
scroll to position [0, 0]
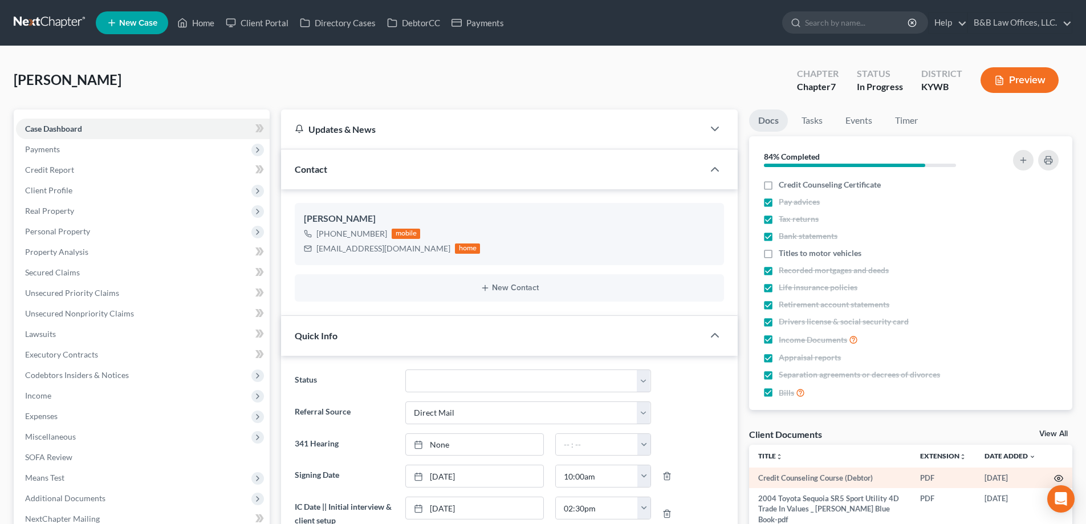
click at [1054, 476] on icon "button" at bounding box center [1058, 478] width 9 height 9
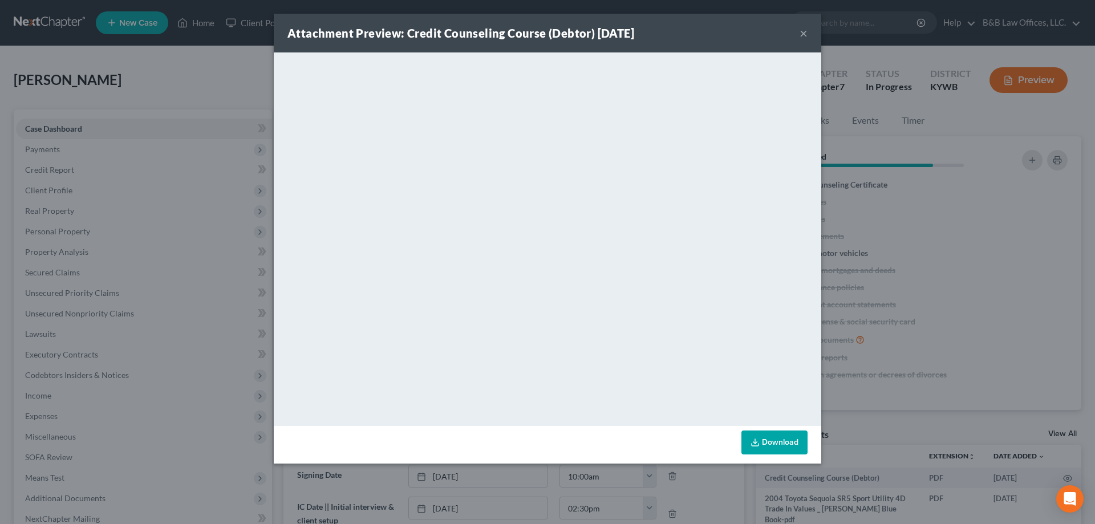
click at [802, 35] on button "×" at bounding box center [804, 33] width 8 height 14
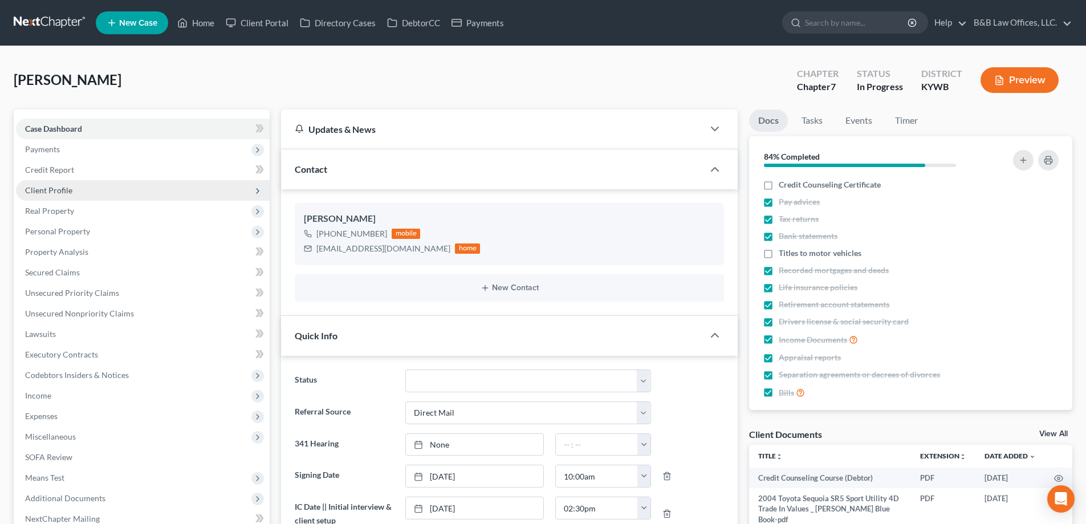
click at [74, 196] on span "Client Profile" at bounding box center [143, 190] width 254 height 21
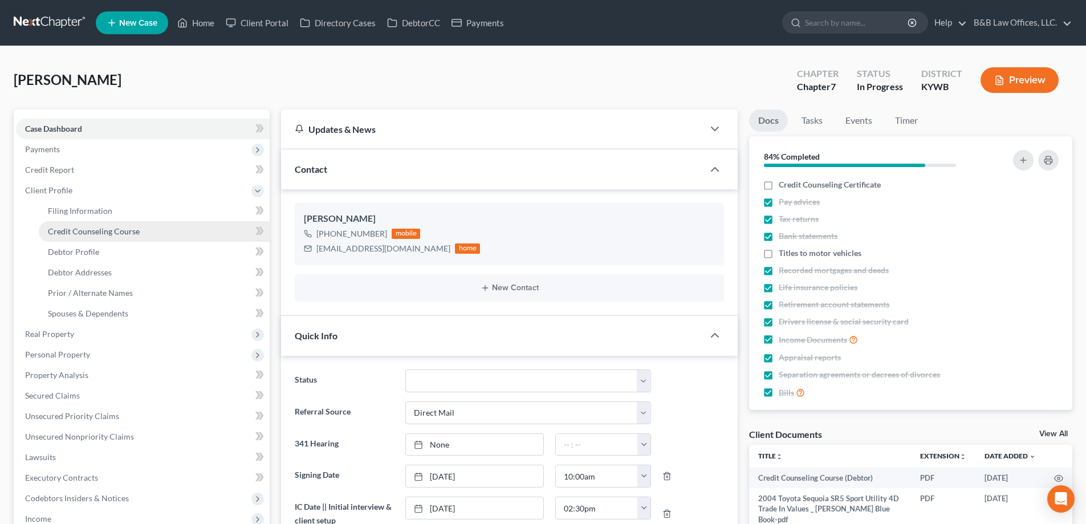
click at [75, 241] on link "Credit Counseling Course" at bounding box center [154, 231] width 231 height 21
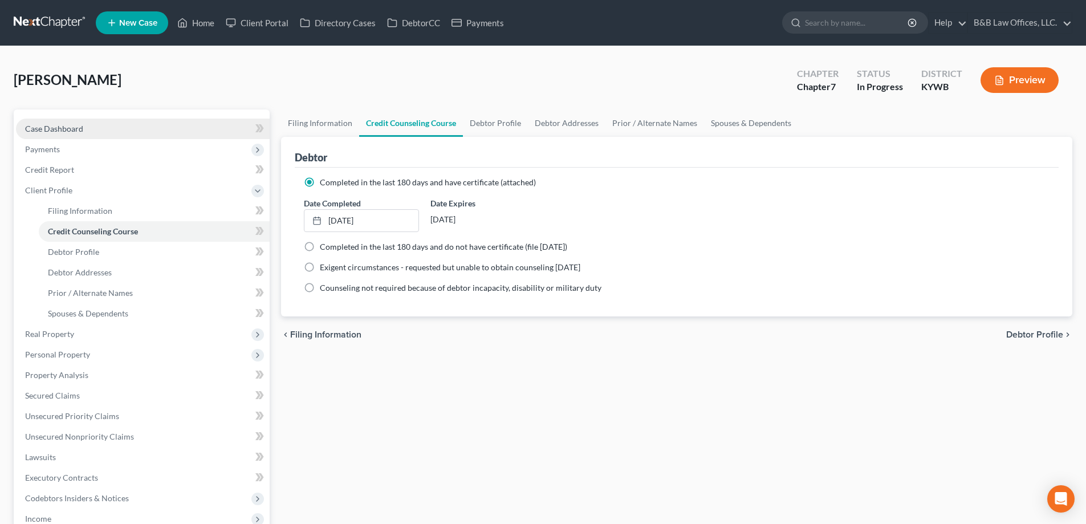
click at [57, 128] on span "Case Dashboard" at bounding box center [54, 129] width 58 height 10
select select "9"
select select "2"
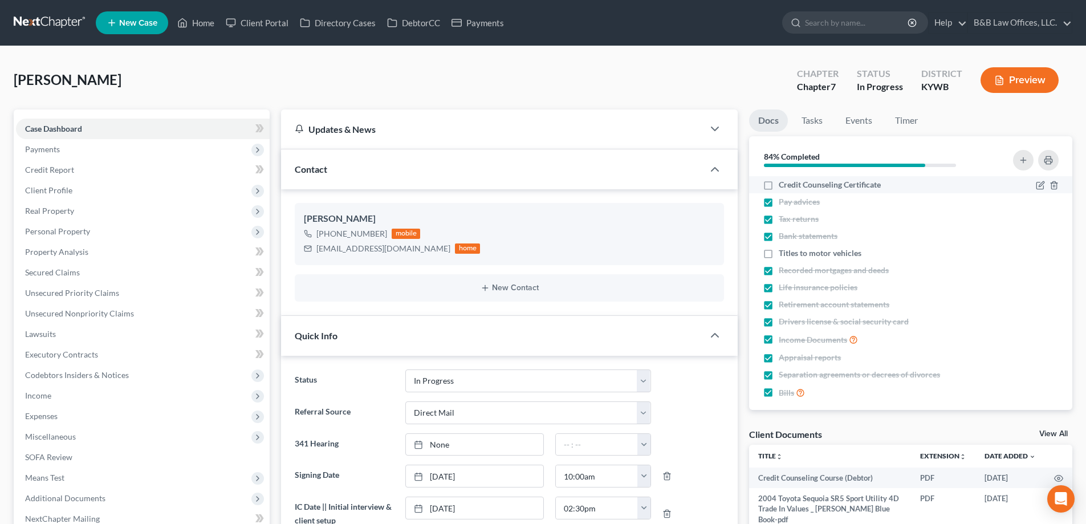
click at [779, 186] on label "Credit Counseling Certificate" at bounding box center [830, 184] width 102 height 11
click at [784, 186] on input "Credit Counseling Certificate" at bounding box center [787, 182] width 7 height 7
checkbox input "true"
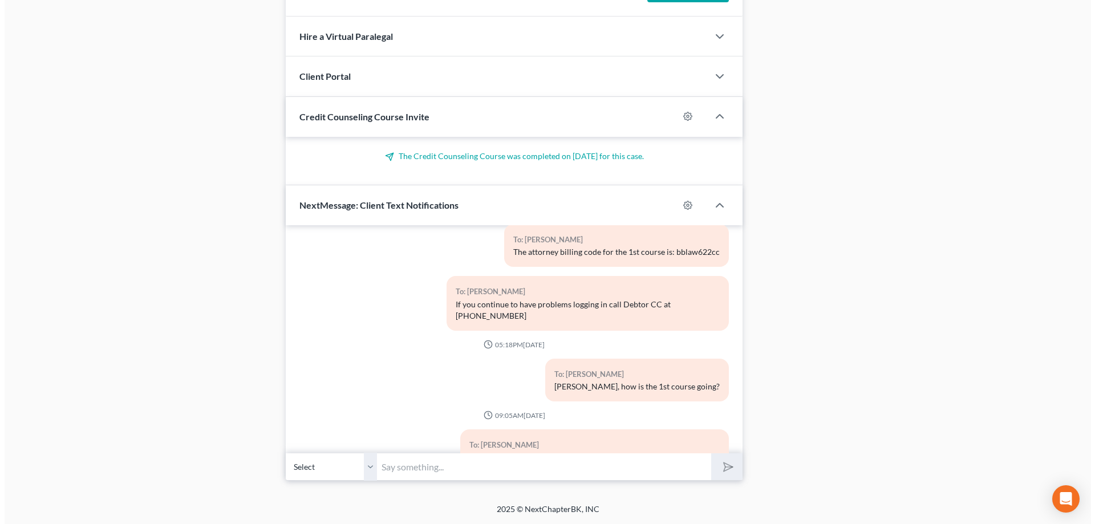
scroll to position [3880, 0]
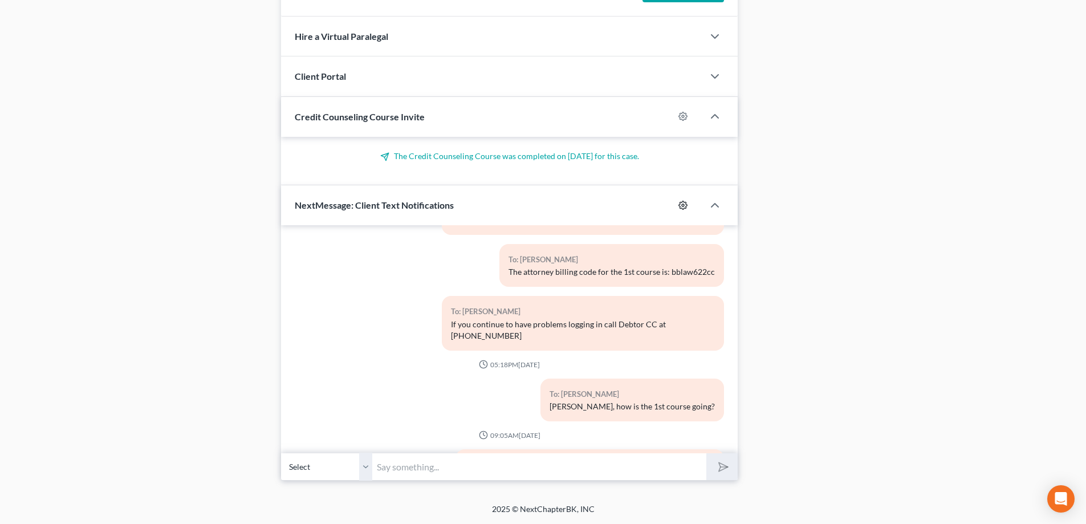
click at [684, 204] on icon "button" at bounding box center [683, 205] width 9 height 9
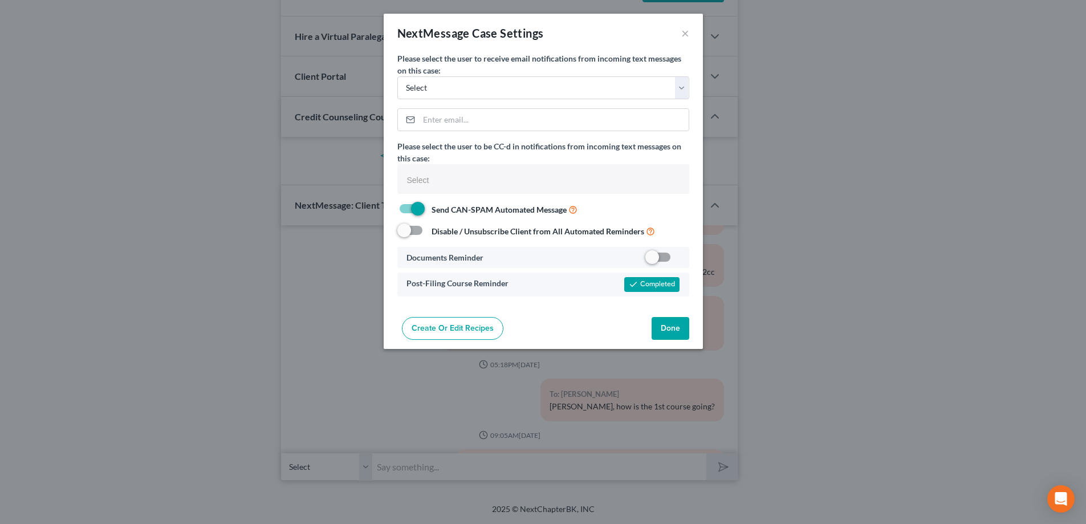
select select
click at [473, 84] on select "Select philip@bblawoffice.net karen@bblawoffice.net" at bounding box center [547, 87] width 292 height 23
click at [458, 324] on link "Create or Edit Recipes" at bounding box center [457, 328] width 102 height 23
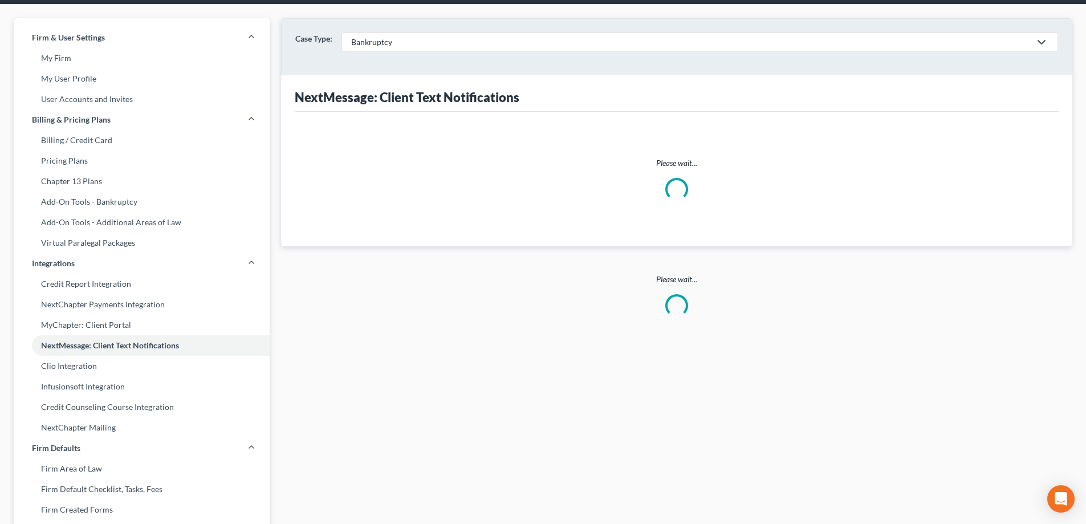
scroll to position [1, 0]
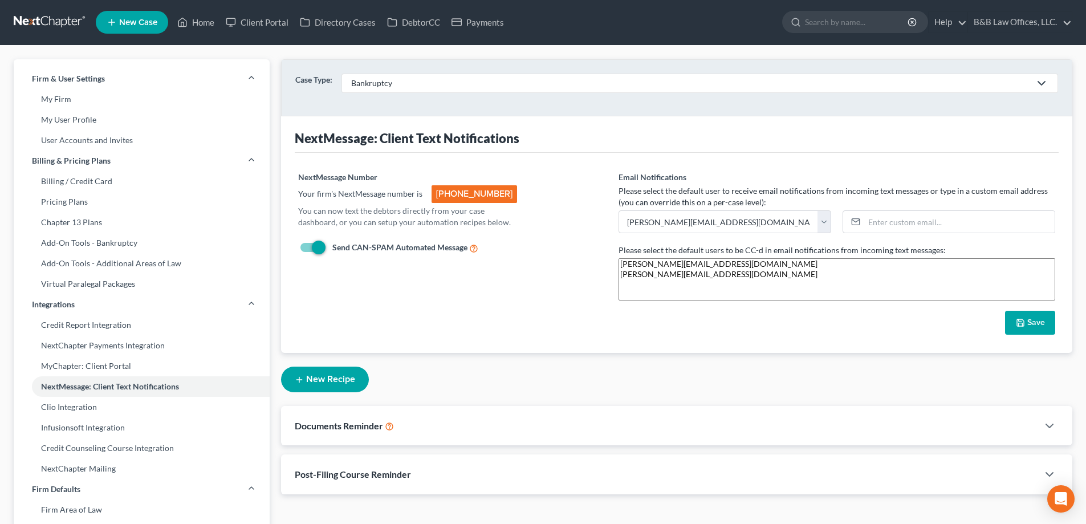
select select
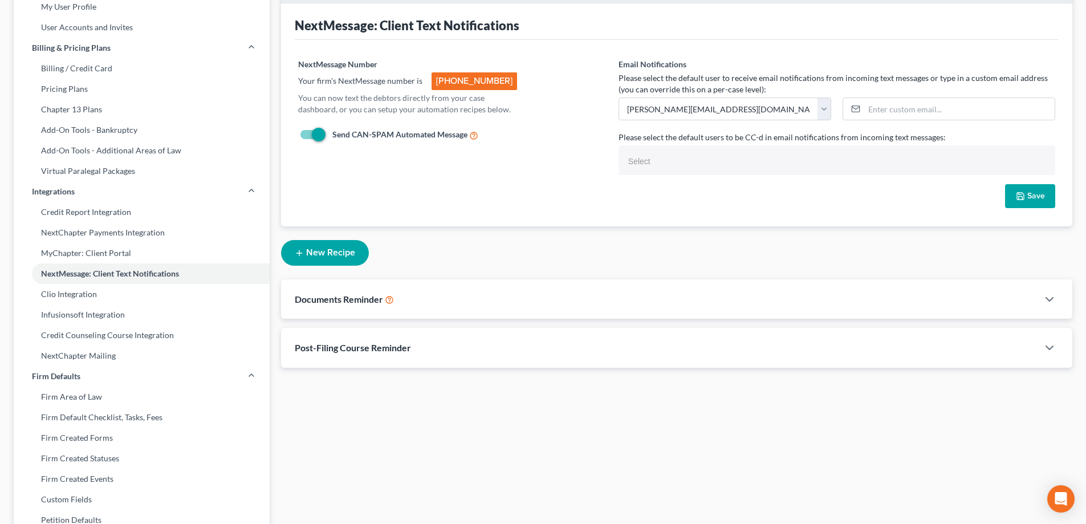
scroll to position [114, 0]
click at [394, 346] on span "Post-Filing Course Reminder" at bounding box center [353, 347] width 116 height 11
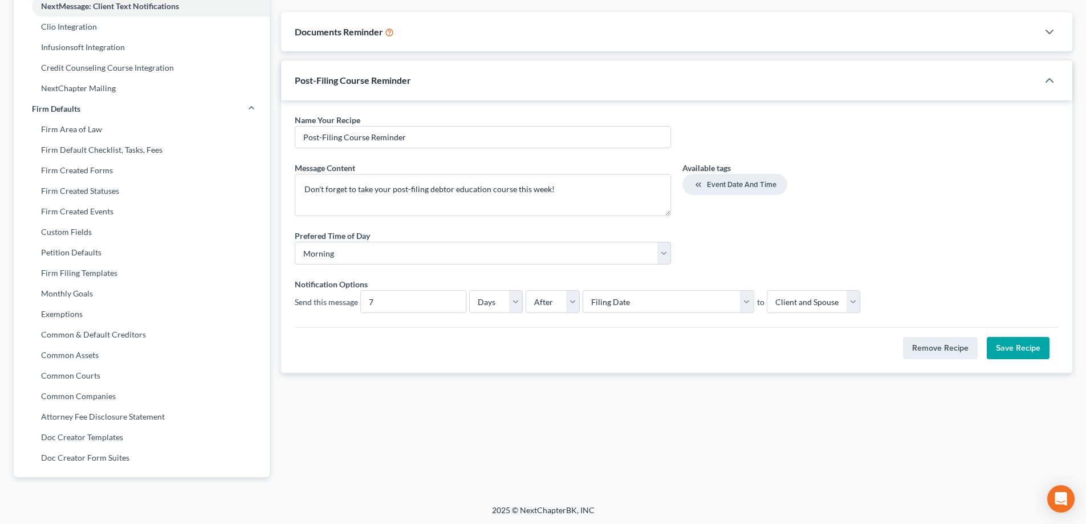
scroll to position [382, 0]
click at [744, 302] on select "Select Filing Date 341 Hearing 341 Hearing Confirmation Date Signing Date IC Da…" at bounding box center [668, 300] width 171 height 23
click at [873, 237] on div "Prefered Time of Day * Morning Afternoon" at bounding box center [677, 251] width 776 height 44
click at [748, 299] on select "Select Filing Date 341 Hearing 341 Hearing Confirmation Date Signing Date IC Da…" at bounding box center [668, 300] width 171 height 23
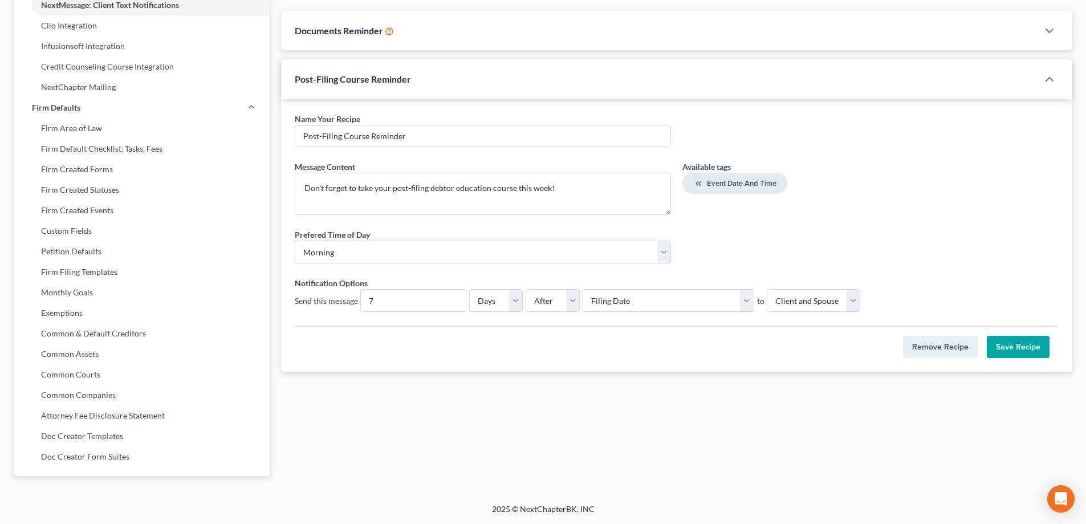
click at [725, 181] on span "Event Date and Time" at bounding box center [742, 183] width 70 height 9
click at [649, 189] on textarea "Don't forget to take your post-filing debtor education course this week! <event…" at bounding box center [483, 194] width 376 height 42
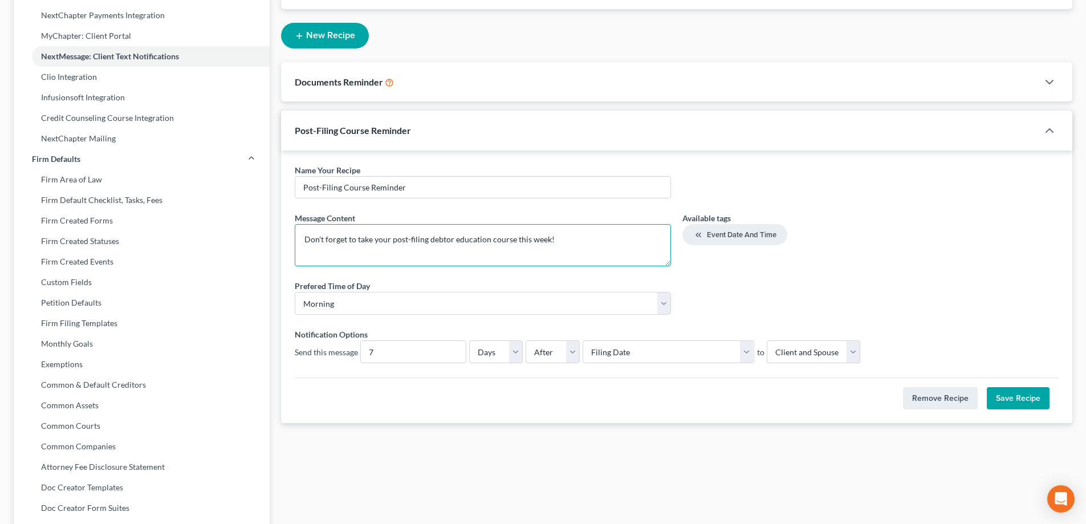
scroll to position [342, 0]
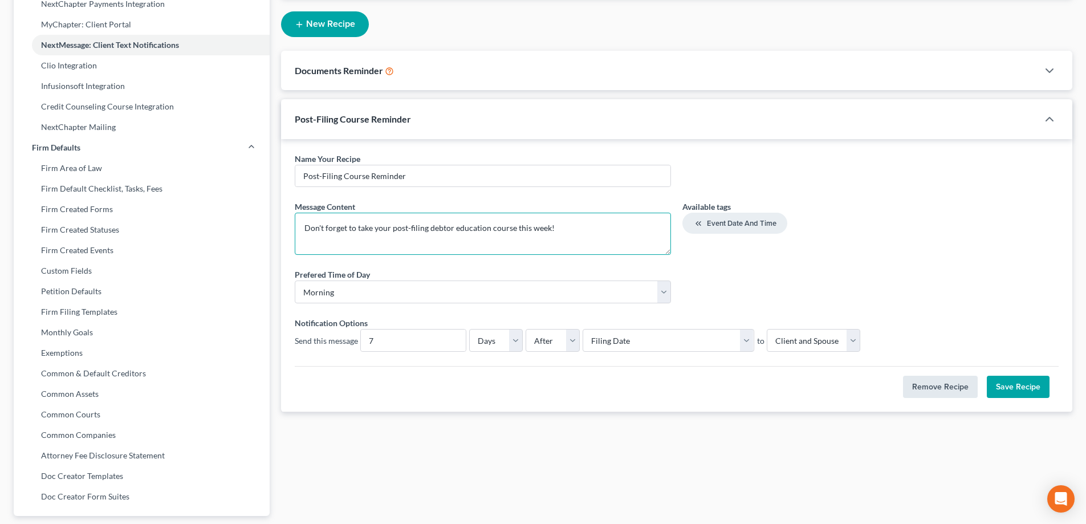
type textarea "Don't forget to take your post-filing debtor education course this week!"
click at [933, 392] on button "Remove Recipe" at bounding box center [940, 387] width 75 height 23
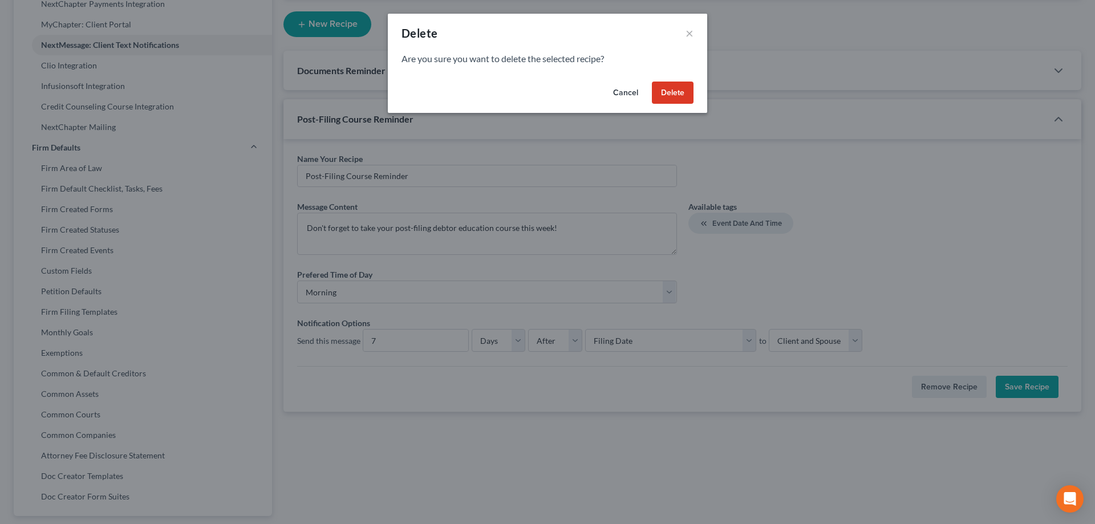
click at [664, 99] on button "Delete" at bounding box center [673, 93] width 42 height 23
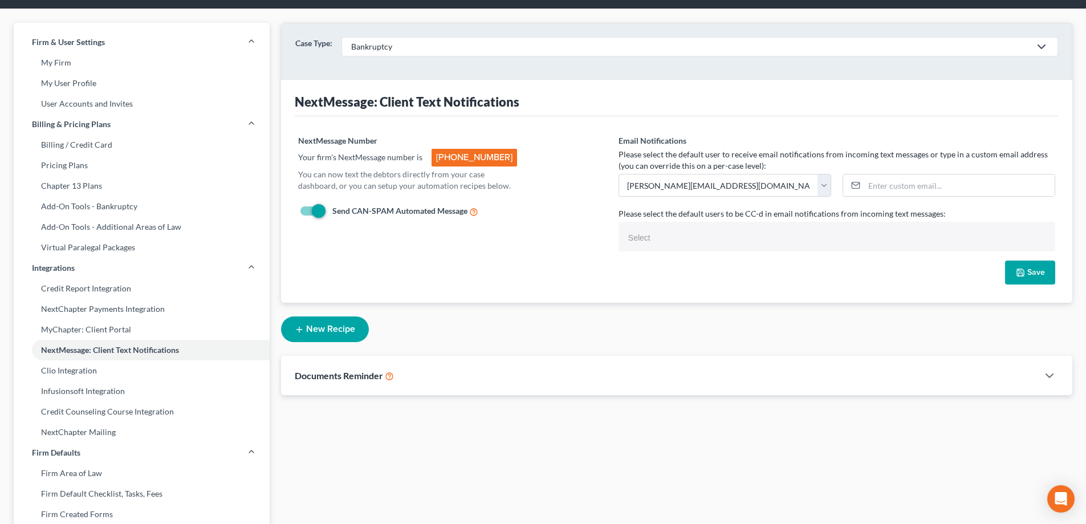
scroll to position [0, 0]
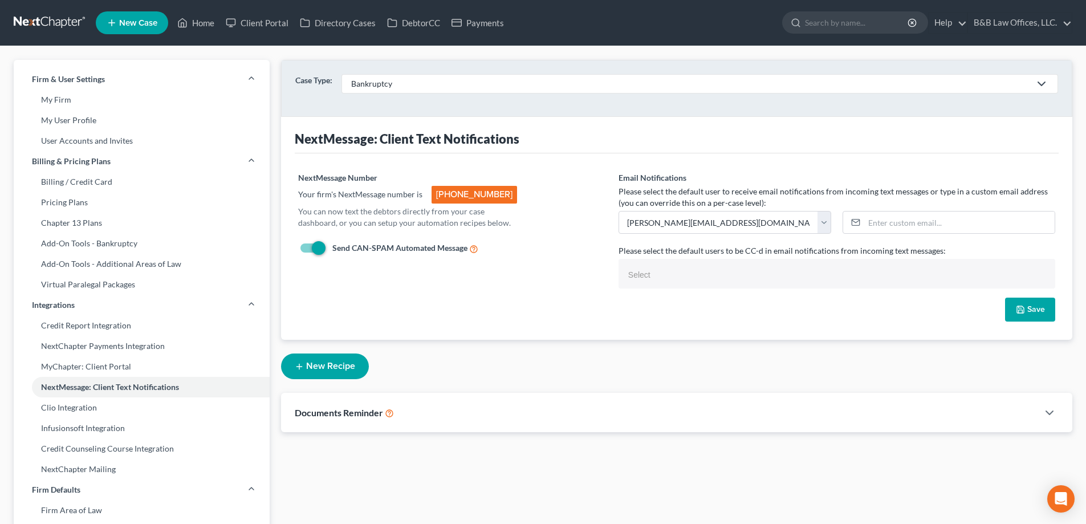
click at [481, 266] on div "NextMessage Number Your firm's NextMessage number is +1 (502) 743-4448 You can …" at bounding box center [453, 235] width 320 height 126
click at [328, 247] on label "Send CAN-SPAM Automated Message" at bounding box center [403, 248] width 151 height 13
click at [332, 247] on input "Send CAN-SPAM Automated Message" at bounding box center [335, 245] width 7 height 7
checkbox input "false"
click at [663, 278] on input "text" at bounding box center [836, 274] width 421 height 17
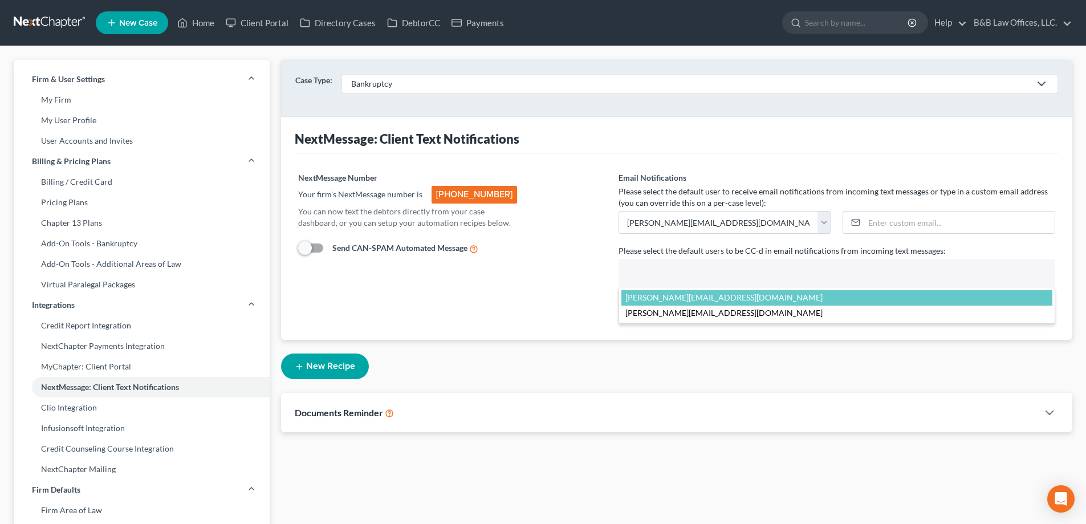
click at [559, 281] on body "Home New Case Client Portal Directory Cases DebtorCC Payments B&B Law Offices, …" at bounding box center [543, 453] width 1086 height 906
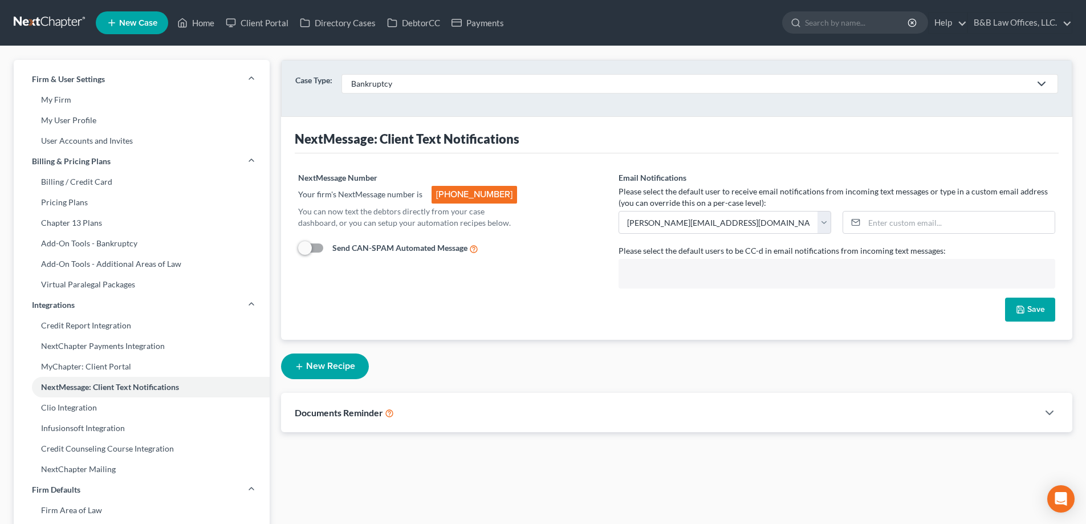
type input "Select"
click at [1037, 317] on button "Save" at bounding box center [1030, 310] width 50 height 24
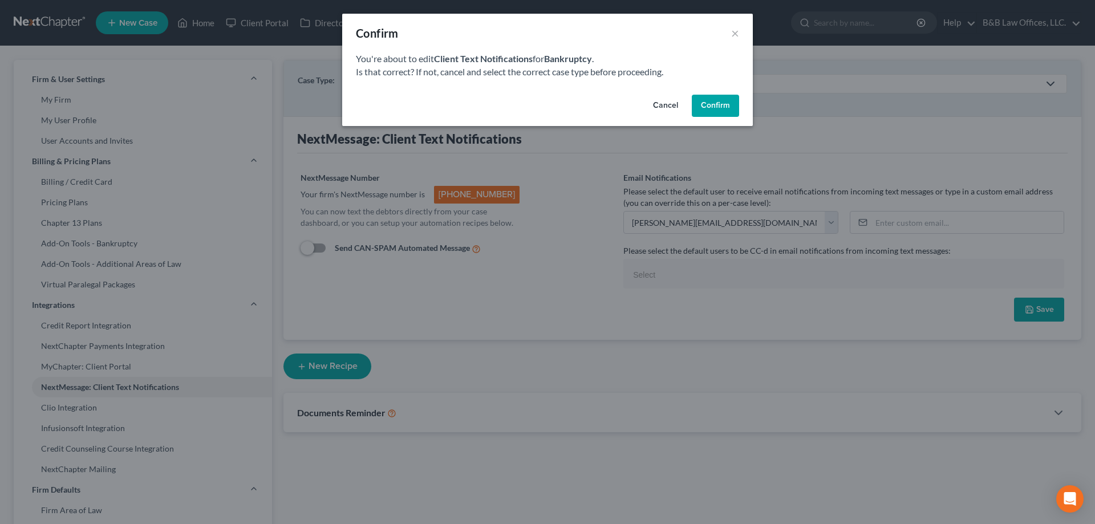
click at [719, 108] on button "Confirm" at bounding box center [715, 106] width 47 height 23
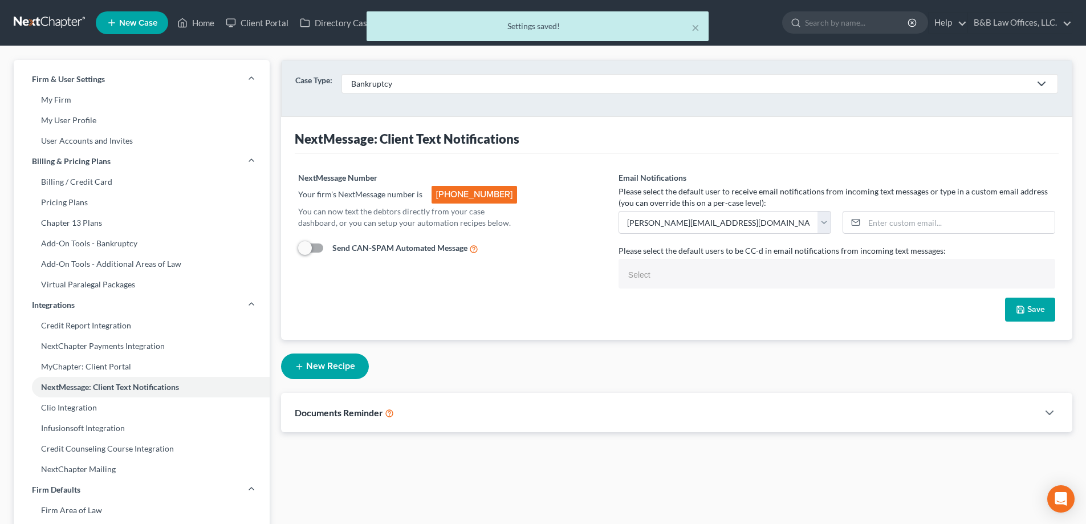
click at [506, 90] on link "Bankruptcy" at bounding box center [700, 83] width 717 height 19
click at [506, 89] on div "Bankruptcy" at bounding box center [690, 83] width 679 height 11
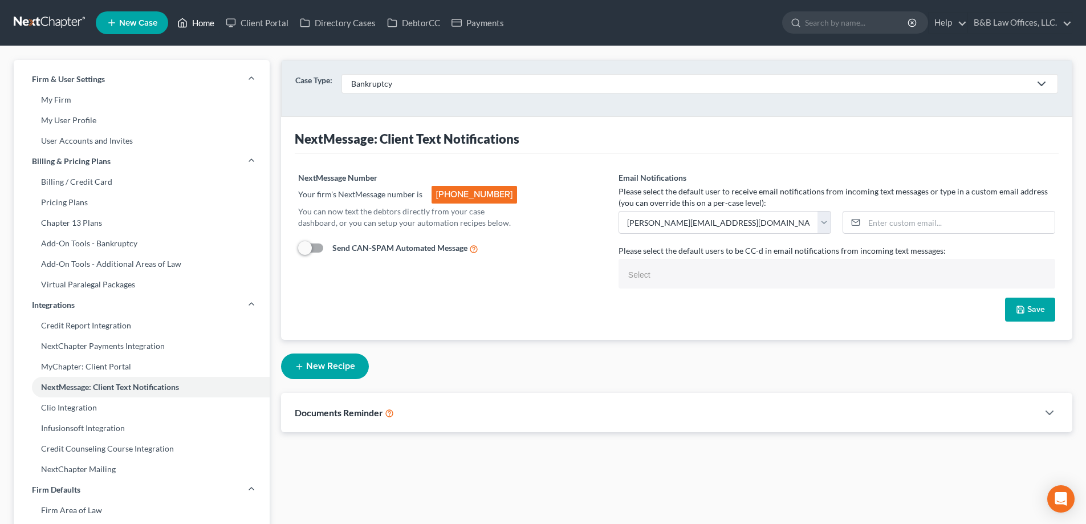
click at [206, 23] on link "Home" at bounding box center [196, 23] width 48 height 21
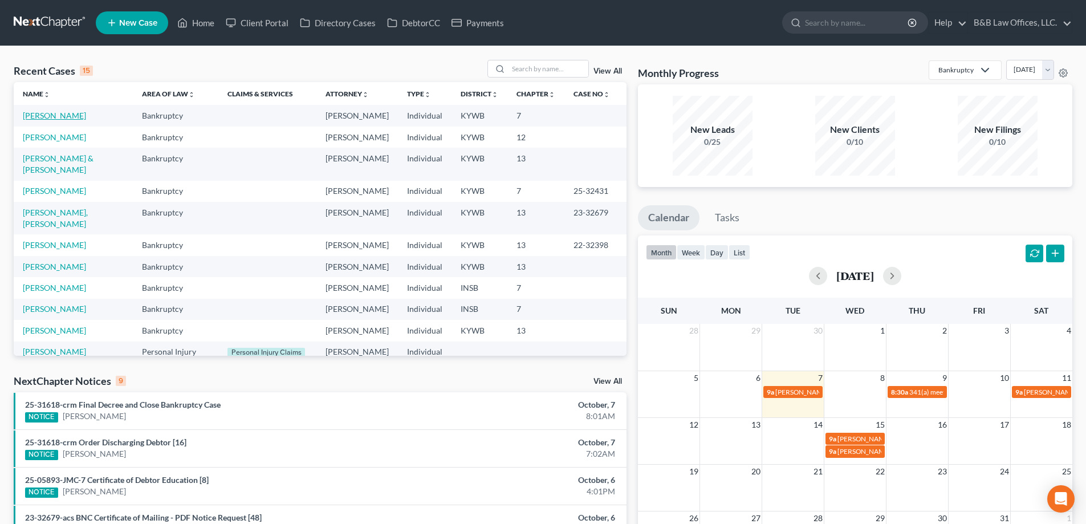
click at [38, 119] on link "[PERSON_NAME]" at bounding box center [54, 116] width 63 height 10
select select "9"
select select "2"
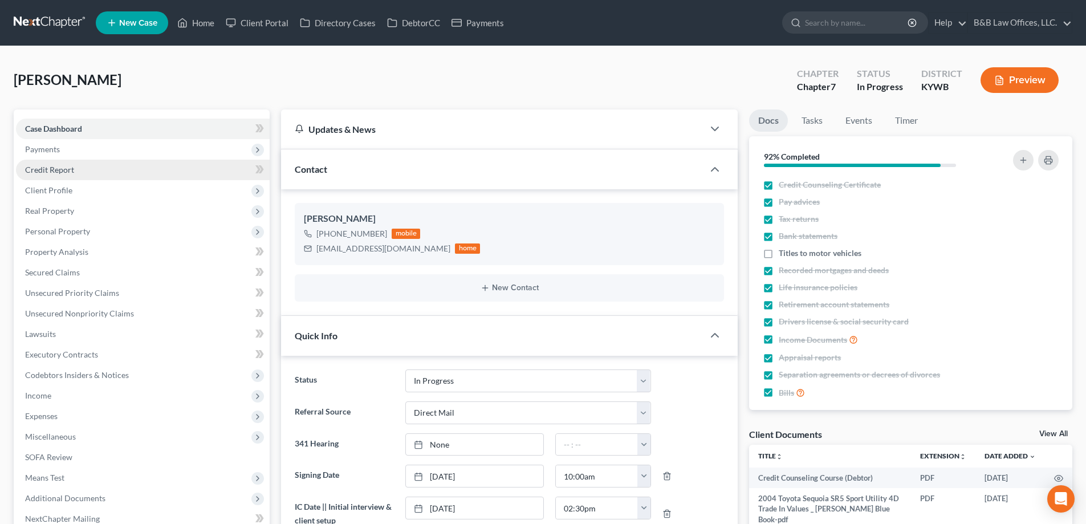
scroll to position [3937, 0]
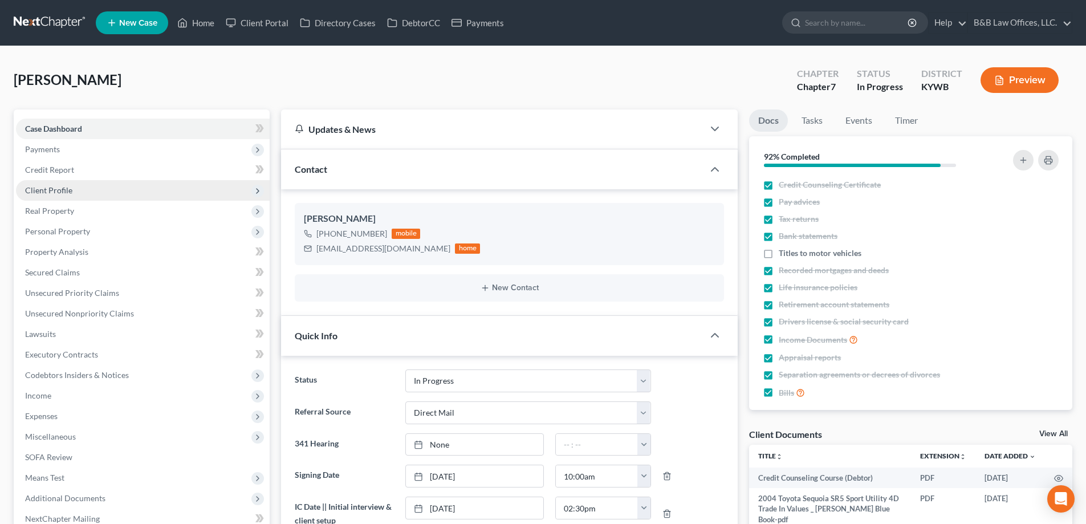
click at [68, 188] on span "Client Profile" at bounding box center [48, 190] width 47 height 10
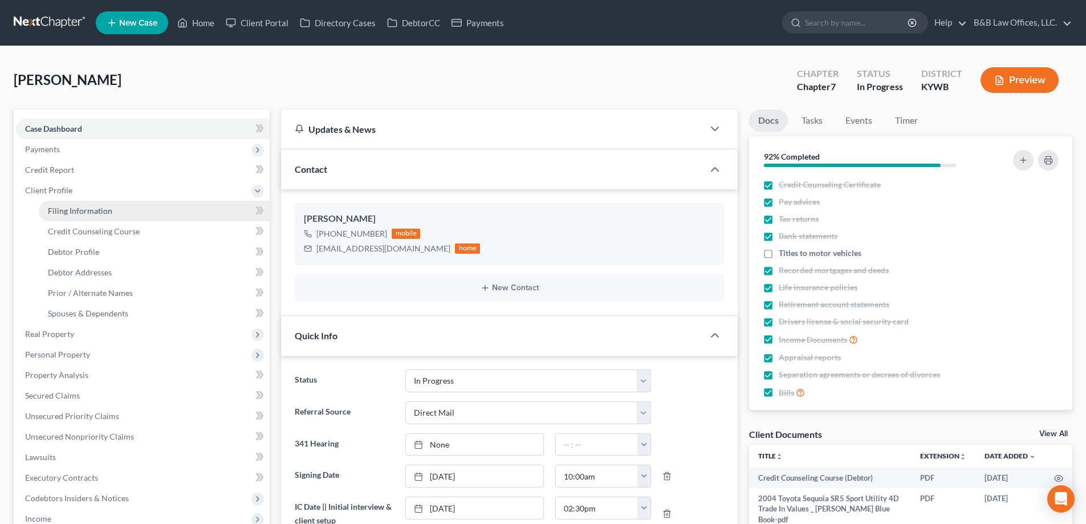
click at [77, 209] on span "Filing Information" at bounding box center [80, 211] width 64 height 10
select select "1"
select select "0"
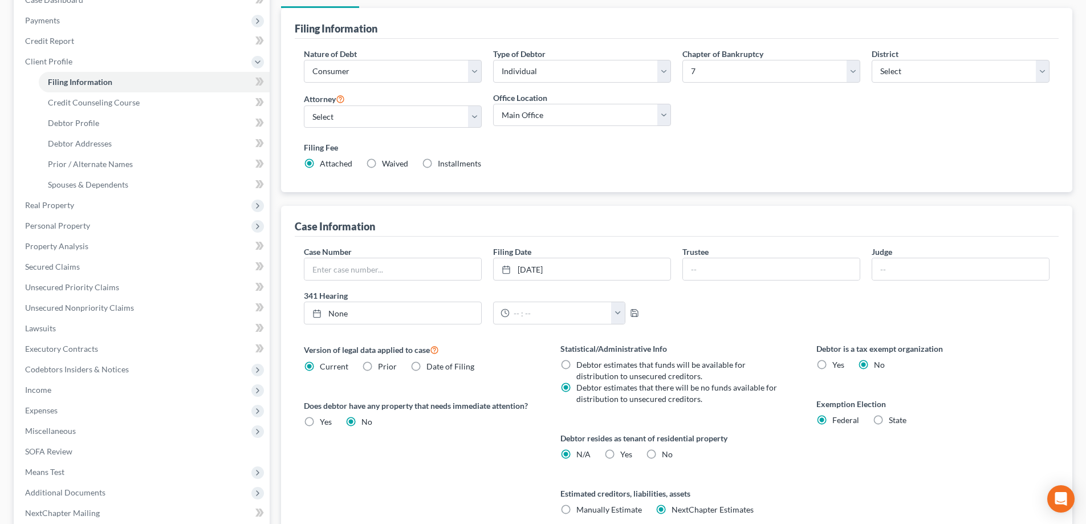
scroll to position [171, 0]
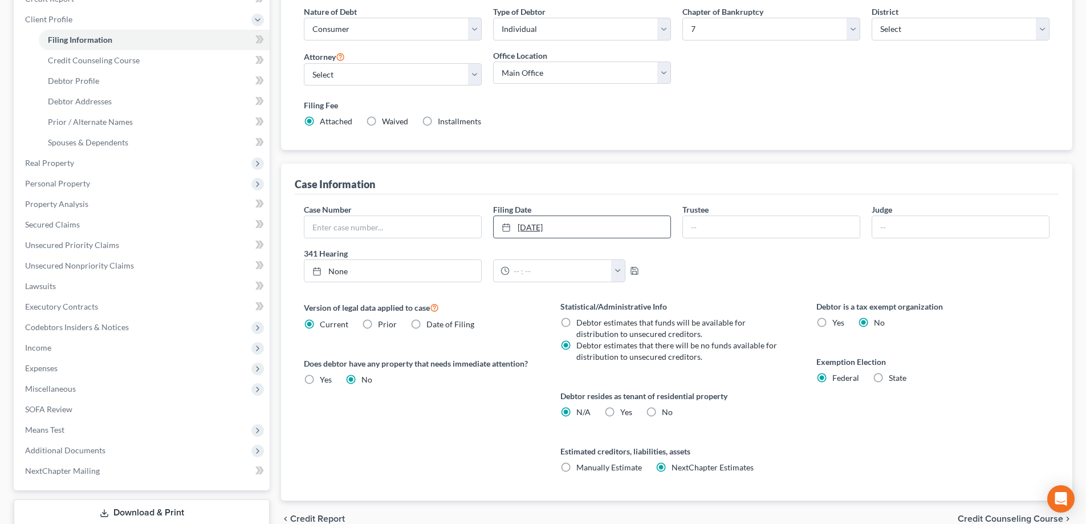
click at [577, 229] on link "9/30/2025" at bounding box center [582, 227] width 177 height 22
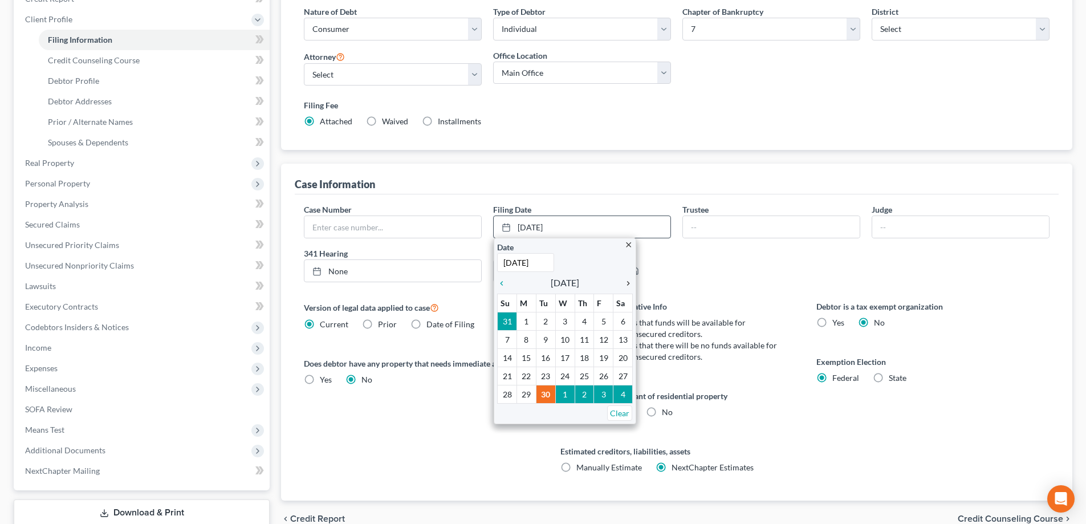
click at [628, 286] on icon "chevron_right" at bounding box center [625, 283] width 15 height 9
click at [618, 224] on link "9/30/2025" at bounding box center [582, 227] width 177 height 22
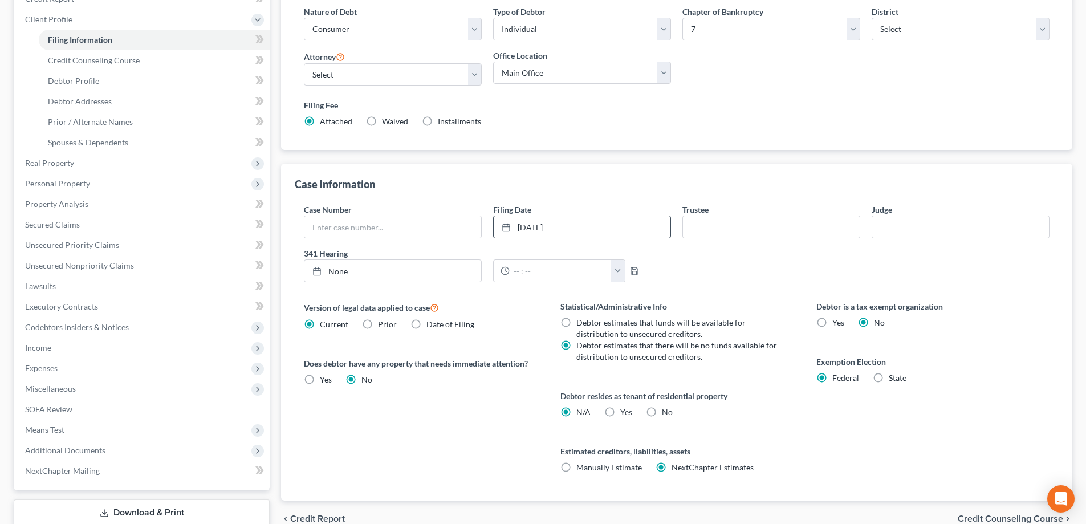
click at [618, 224] on link "9/30/2025" at bounding box center [582, 227] width 177 height 22
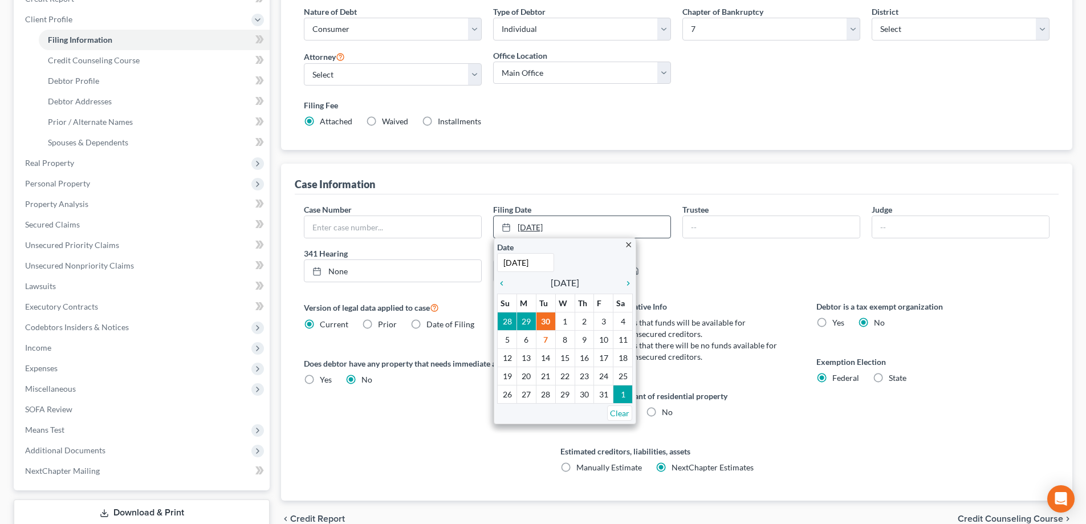
type input "\"
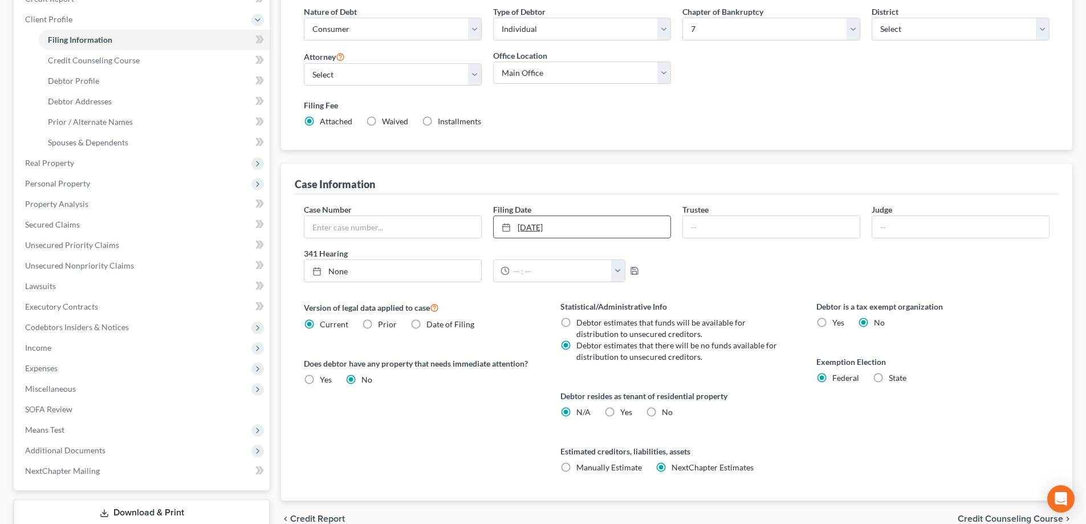
click at [598, 225] on link "9/30/2025" at bounding box center [582, 227] width 177 height 22
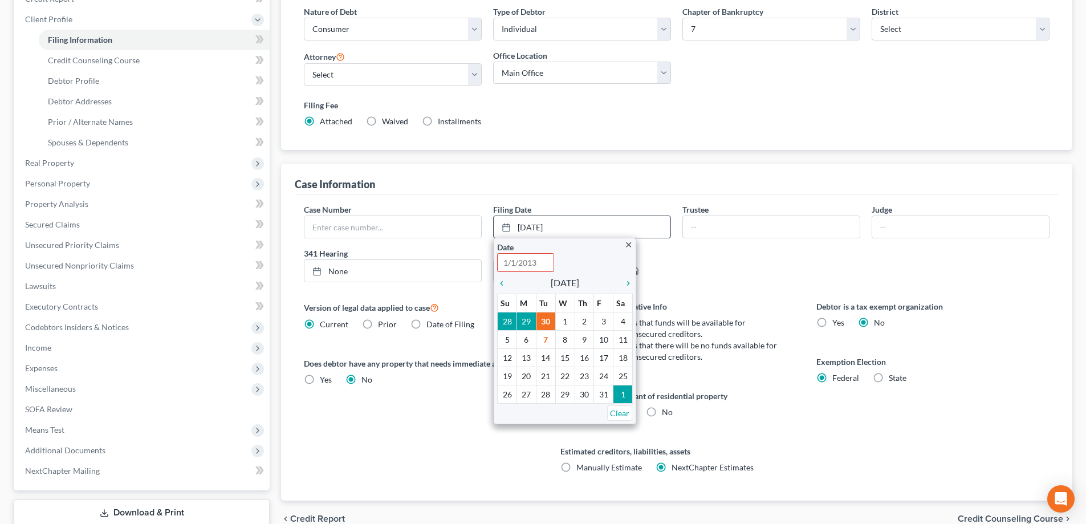
click at [627, 247] on icon "close" at bounding box center [628, 245] width 9 height 9
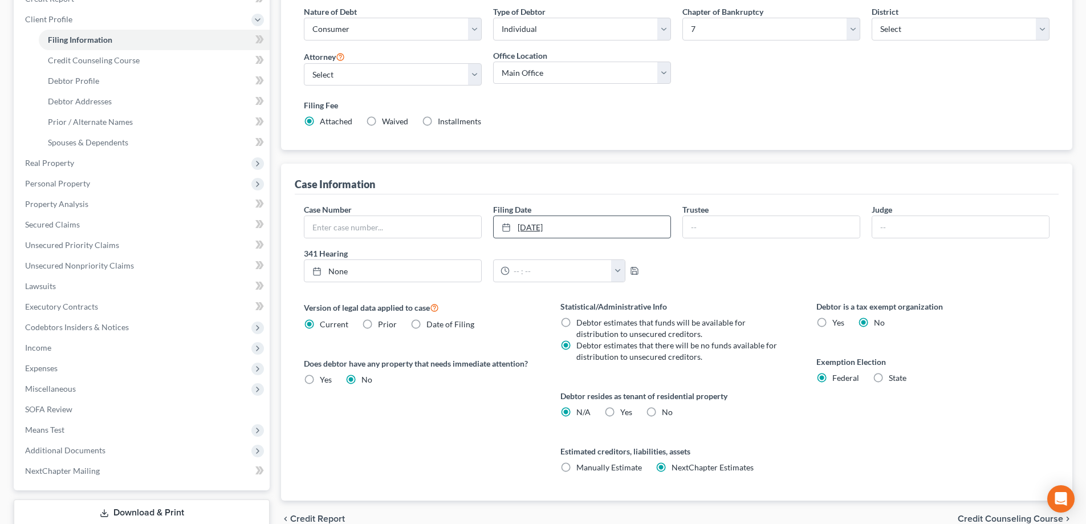
click at [598, 221] on link "9/30/2025" at bounding box center [582, 227] width 177 height 22
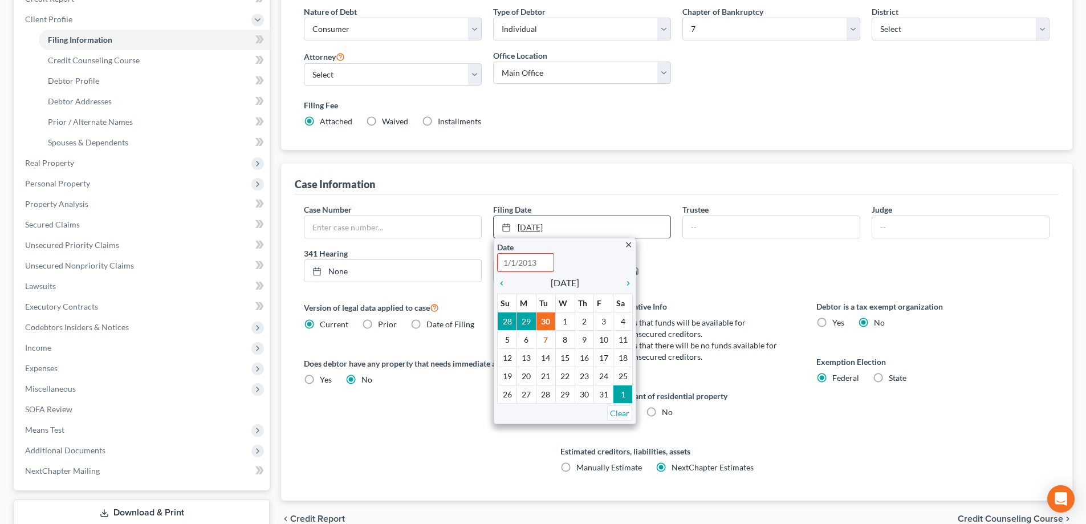
click at [583, 225] on link "9/30/2025" at bounding box center [582, 227] width 177 height 22
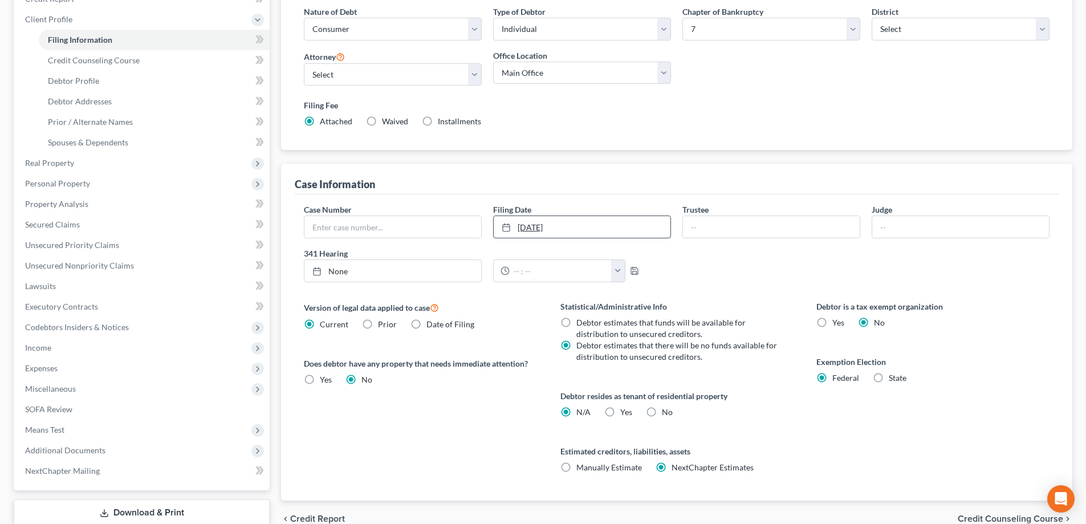
click at [583, 225] on link "9/30/2025" at bounding box center [582, 227] width 177 height 22
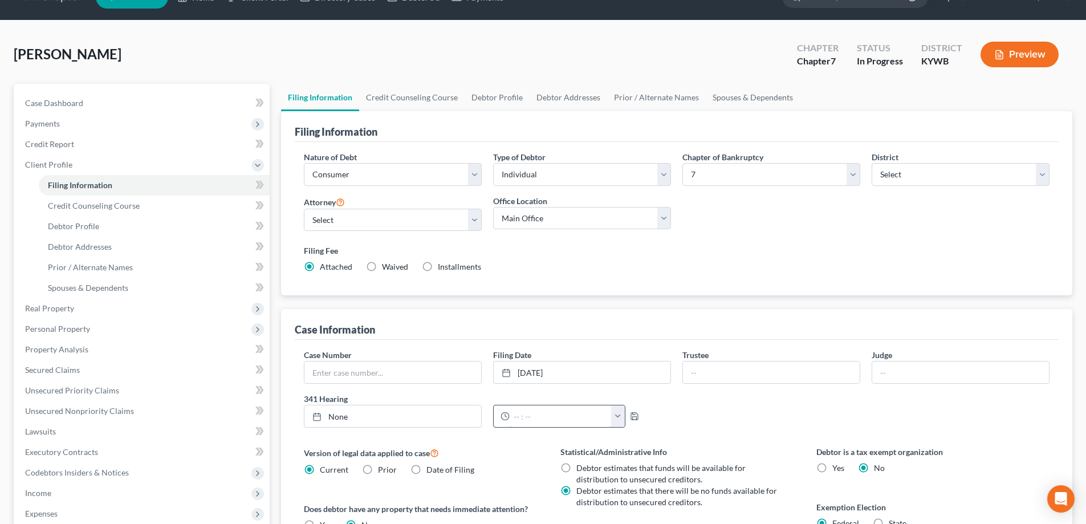
scroll to position [0, 0]
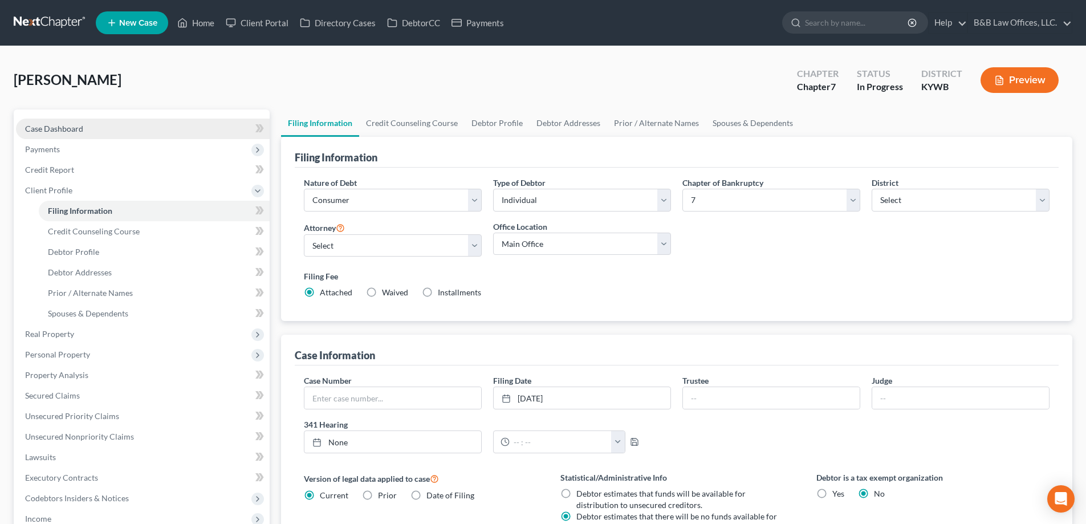
click at [54, 124] on span "Case Dashboard" at bounding box center [54, 129] width 58 height 10
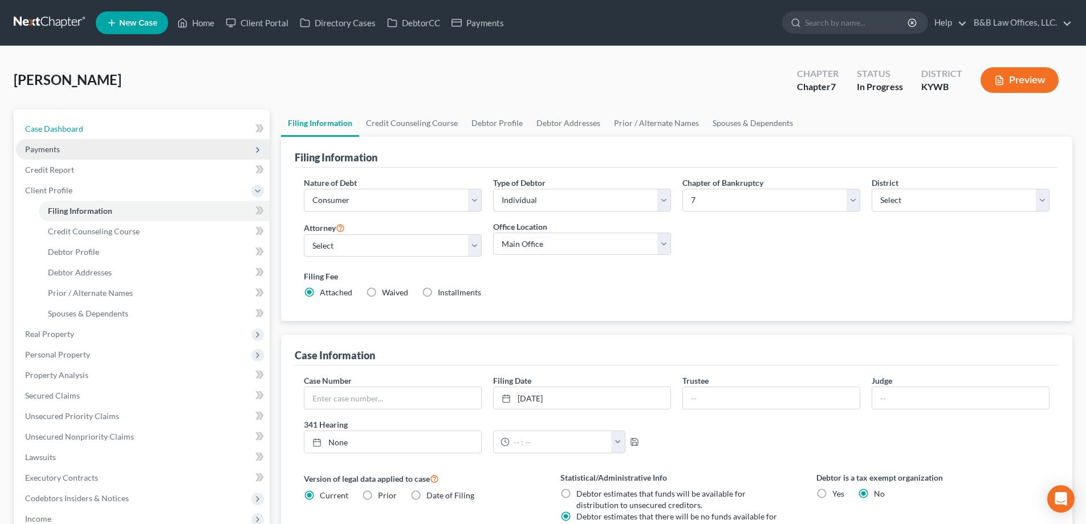
select select "9"
select select "2"
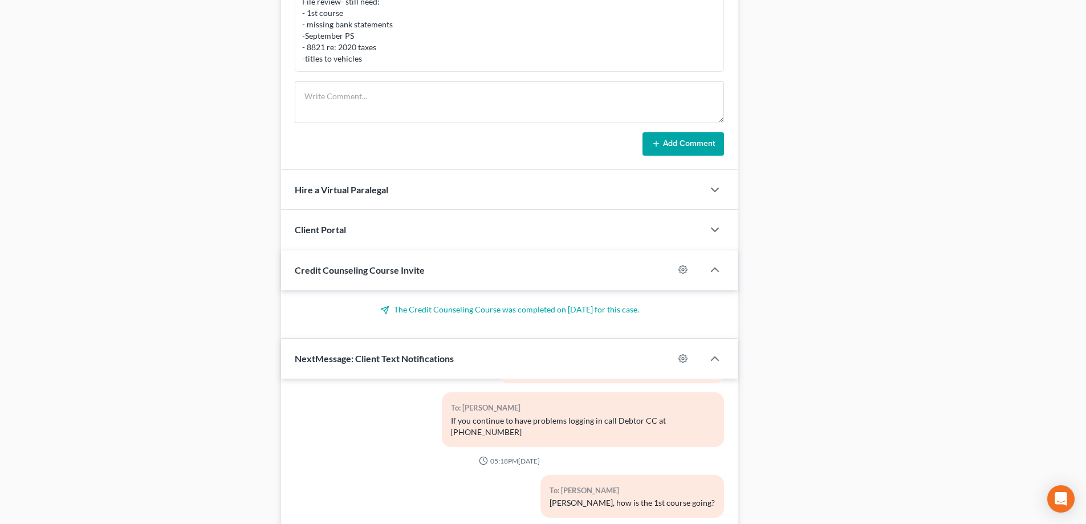
scroll to position [873, 0]
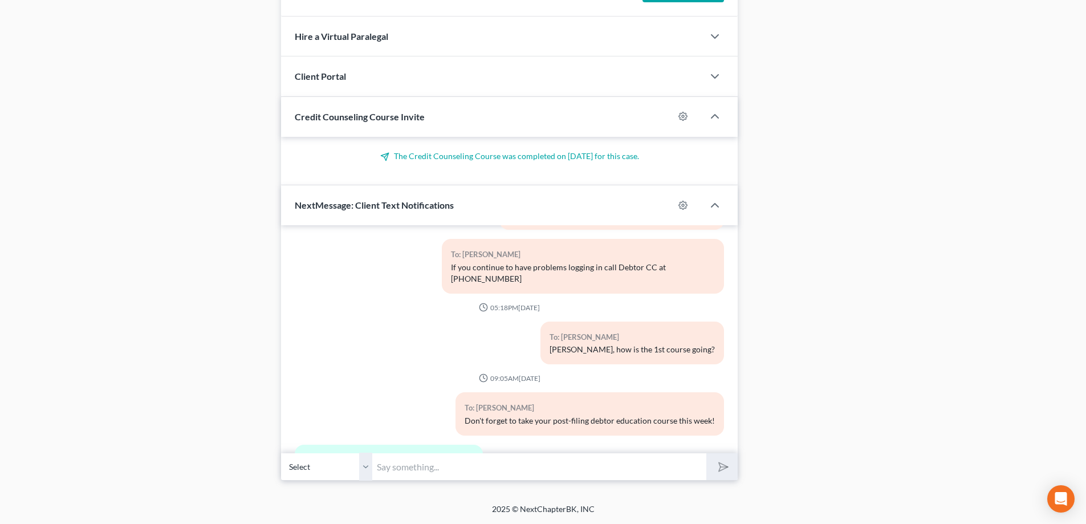
click at [485, 469] on input "text" at bounding box center [539, 467] width 334 height 28
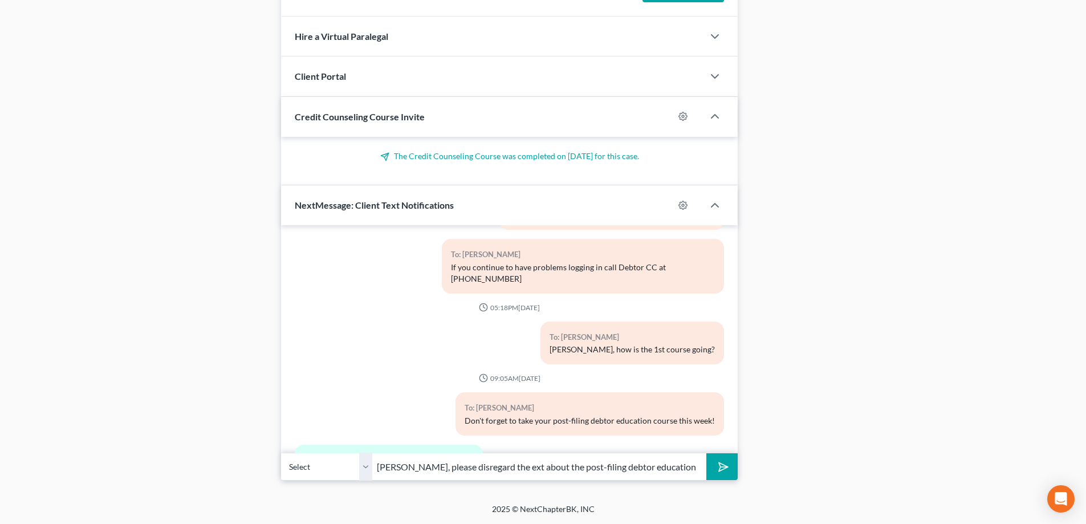
click at [484, 469] on input "Nick, please disregard the ext about the post-filing debtor education" at bounding box center [539, 467] width 334 height 28
click at [480, 467] on input "Nick, please disregard the ext about the post-filing debtor education" at bounding box center [539, 467] width 334 height 28
click at [662, 468] on input "Nick, please disregard the text about the post-filing debtor education" at bounding box center [539, 467] width 334 height 28
type input "Nick, please disregard the text about the post-filing debtor education, it was …"
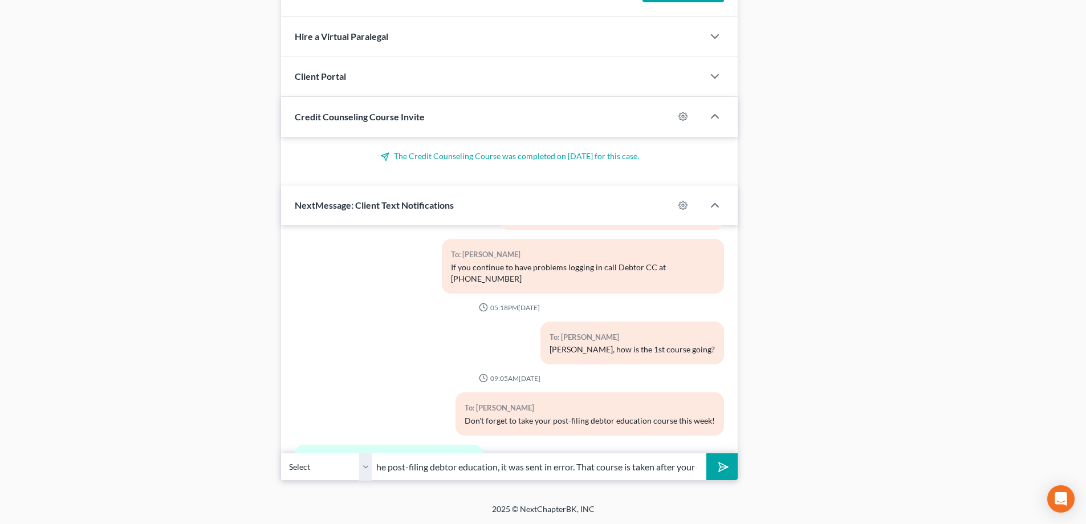
click at [707, 453] on button "submit" at bounding box center [722, 466] width 31 height 27
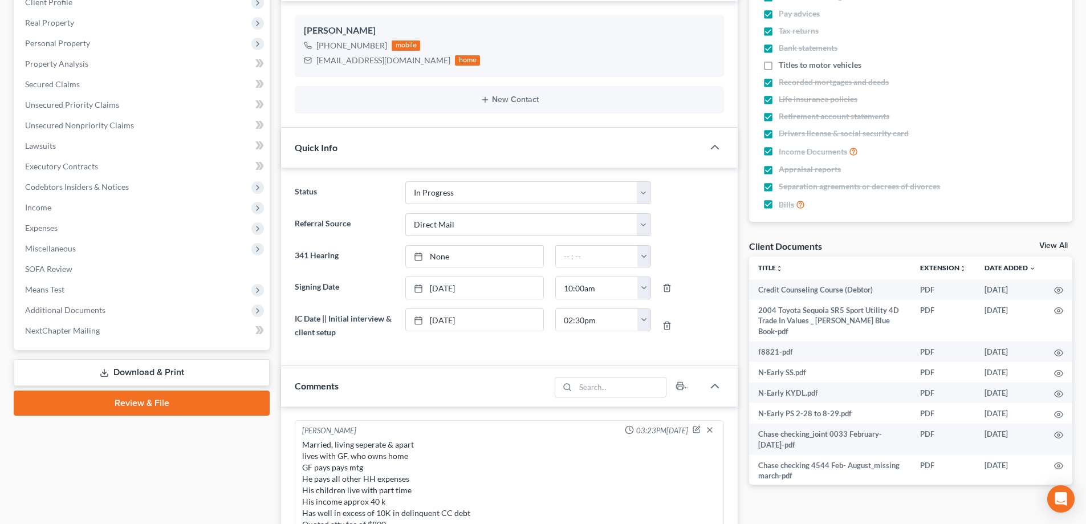
scroll to position [0, 0]
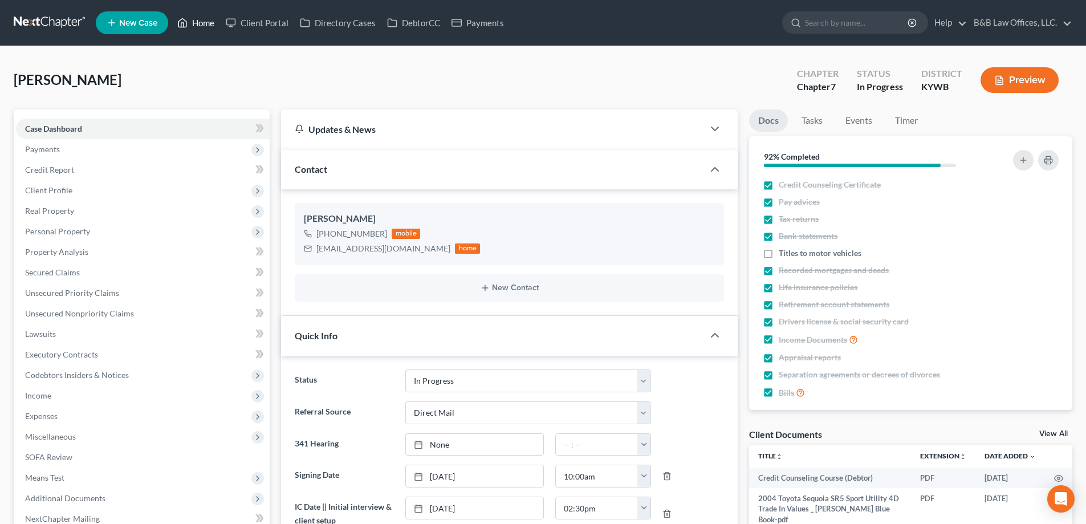
click at [204, 25] on link "Home" at bounding box center [196, 23] width 48 height 21
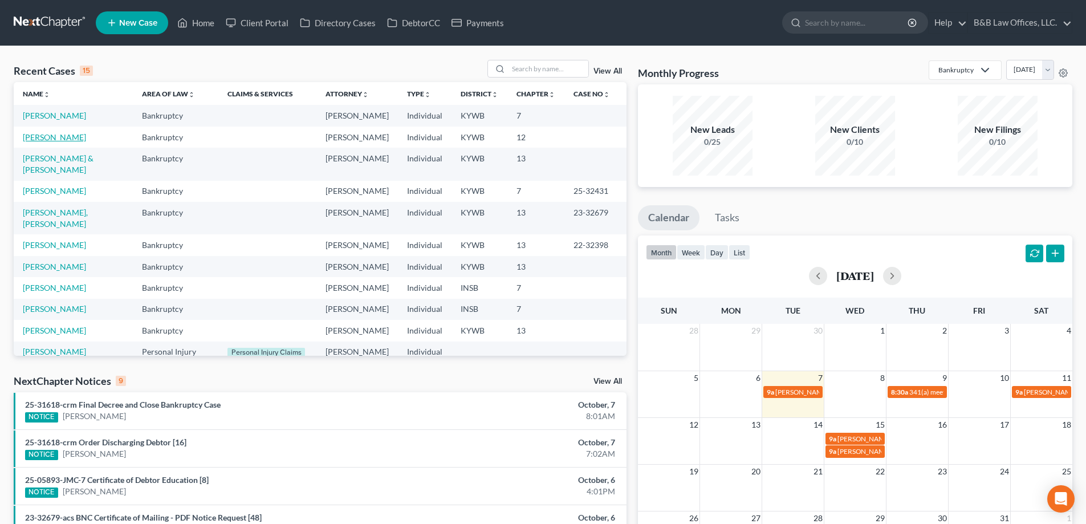
click at [59, 142] on link "[PERSON_NAME]" at bounding box center [54, 137] width 63 height 10
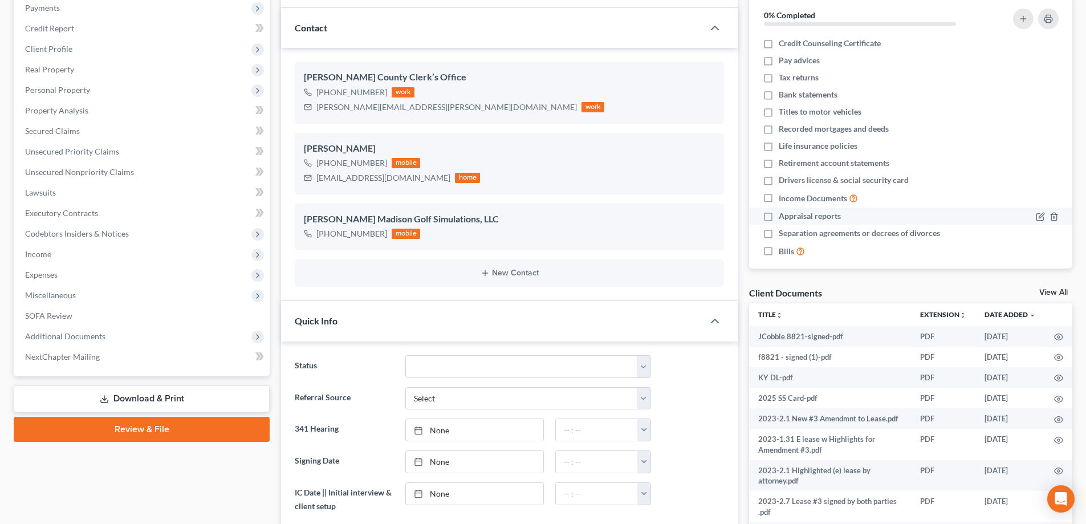
scroll to position [57, 0]
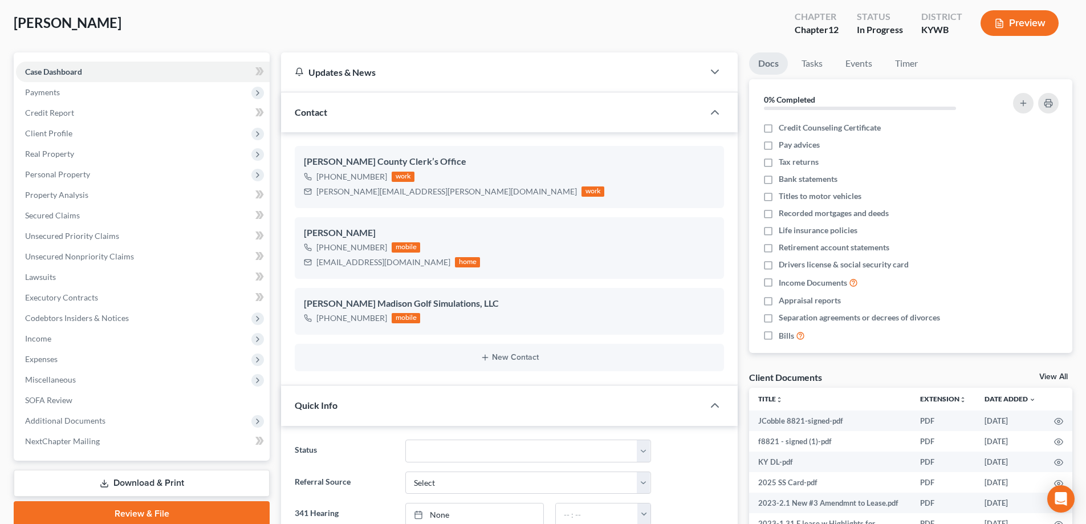
click at [1052, 379] on link "View All" at bounding box center [1054, 377] width 29 height 8
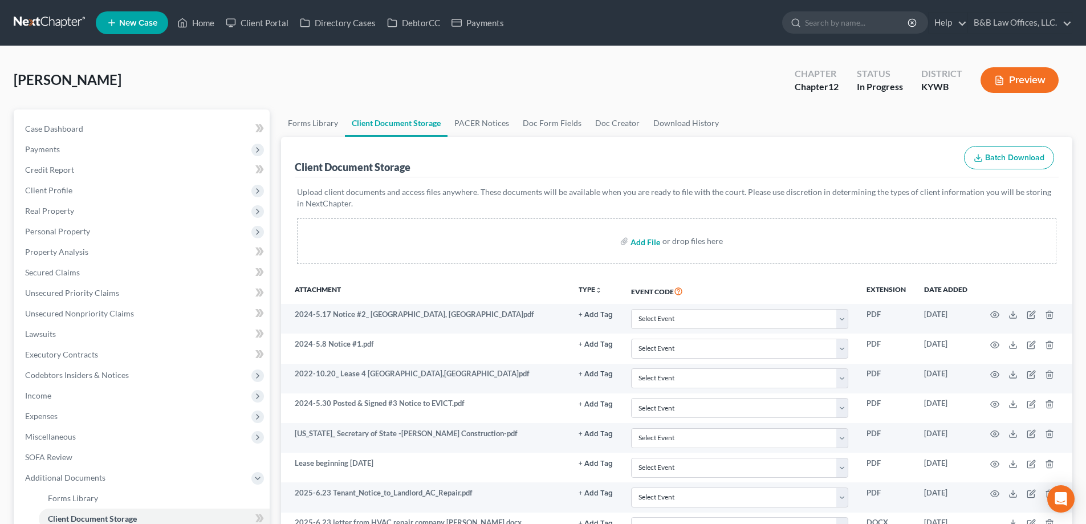
click at [654, 244] on input "file" at bounding box center [644, 241] width 27 height 21
type input "C:\fakepath\Copier Scans_20251007_125010.pdf"
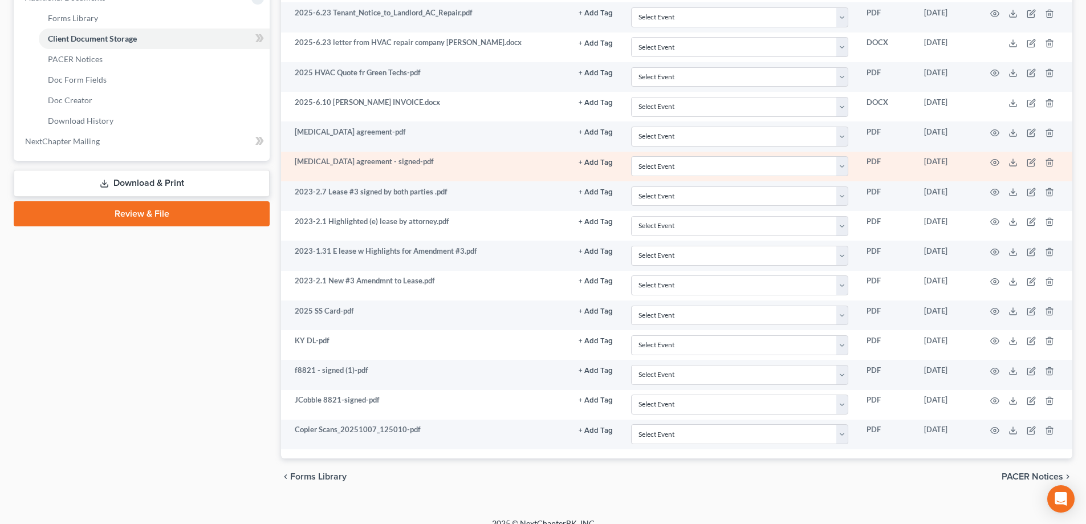
scroll to position [494, 0]
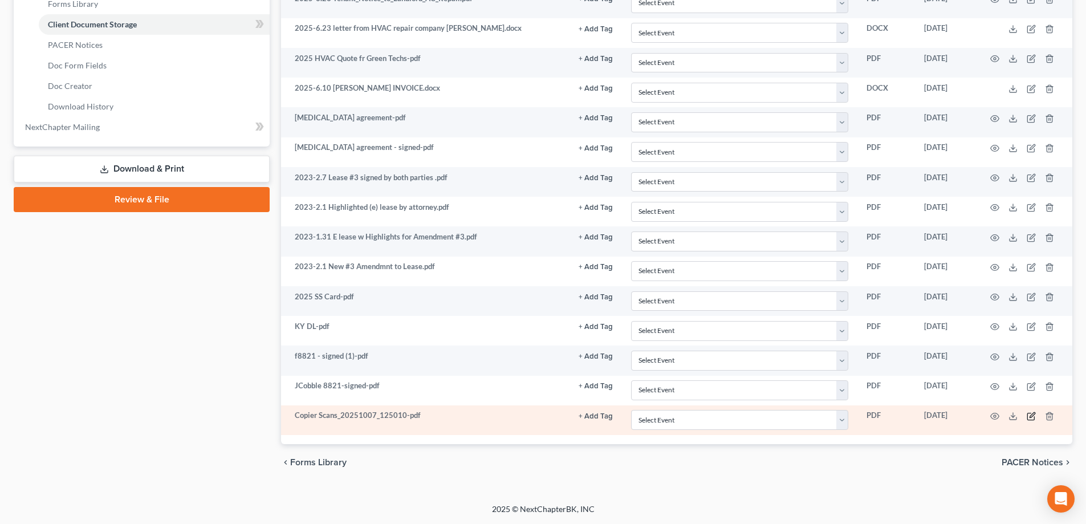
click at [1030, 419] on icon "button" at bounding box center [1031, 416] width 9 height 9
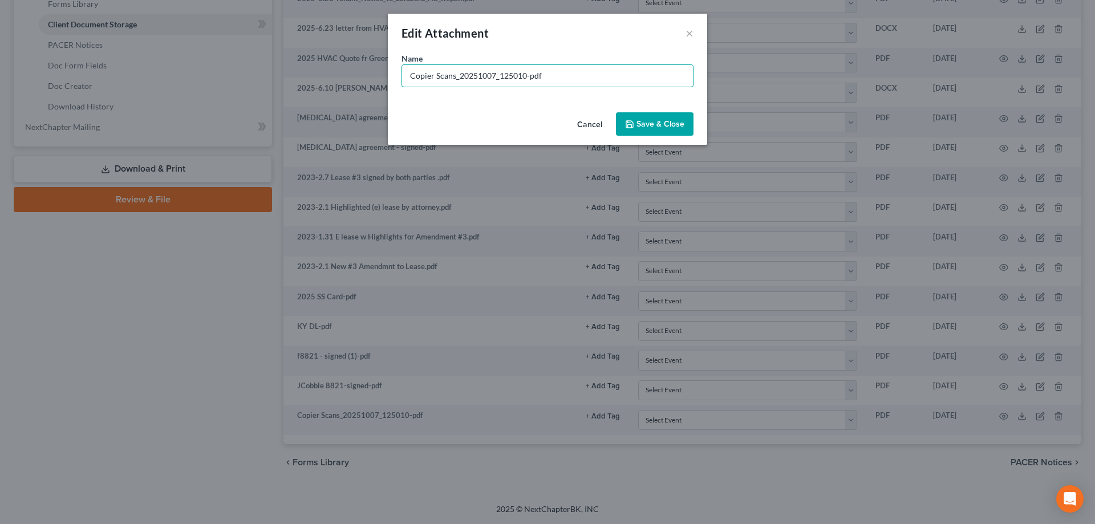
drag, startPoint x: 573, startPoint y: 78, endPoint x: 18, endPoint y: 54, distance: 555.4
click at [153, 65] on div "Edit Attachment × Name * Copier Scans_20251007_125010-pdf Cancel Save & Close" at bounding box center [547, 262] width 1095 height 524
type input "[DATE] IRS letter re: incorrect SS on 8821"
